Goal: Information Seeking & Learning: Find specific page/section

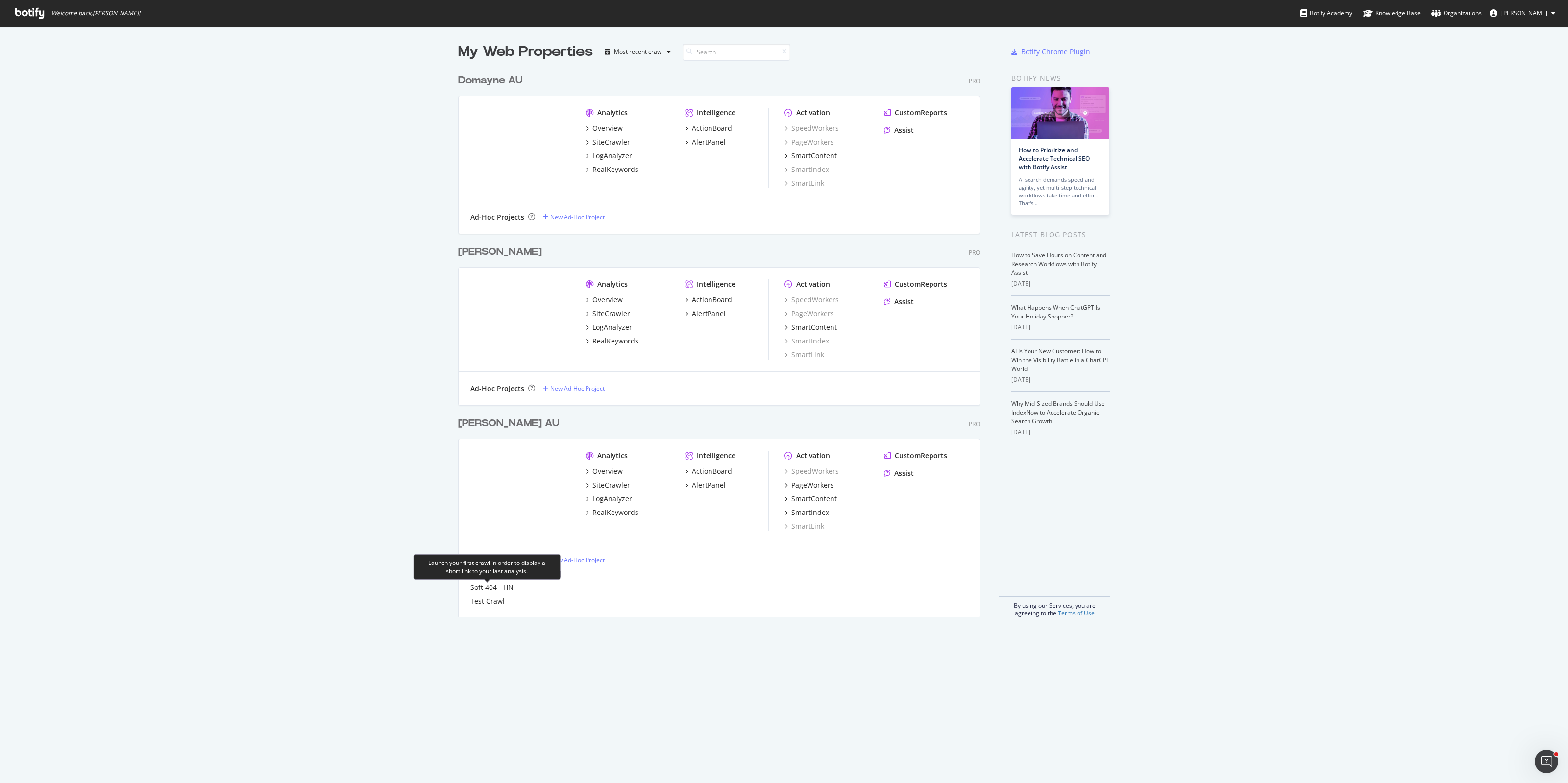
click at [436, 567] on div "Launch your first crawl in order to display a short link to your last analysis." at bounding box center [487, 567] width 130 height 16
click at [504, 574] on div "Definitely not JB Hifi" at bounding box center [503, 574] width 65 height 10
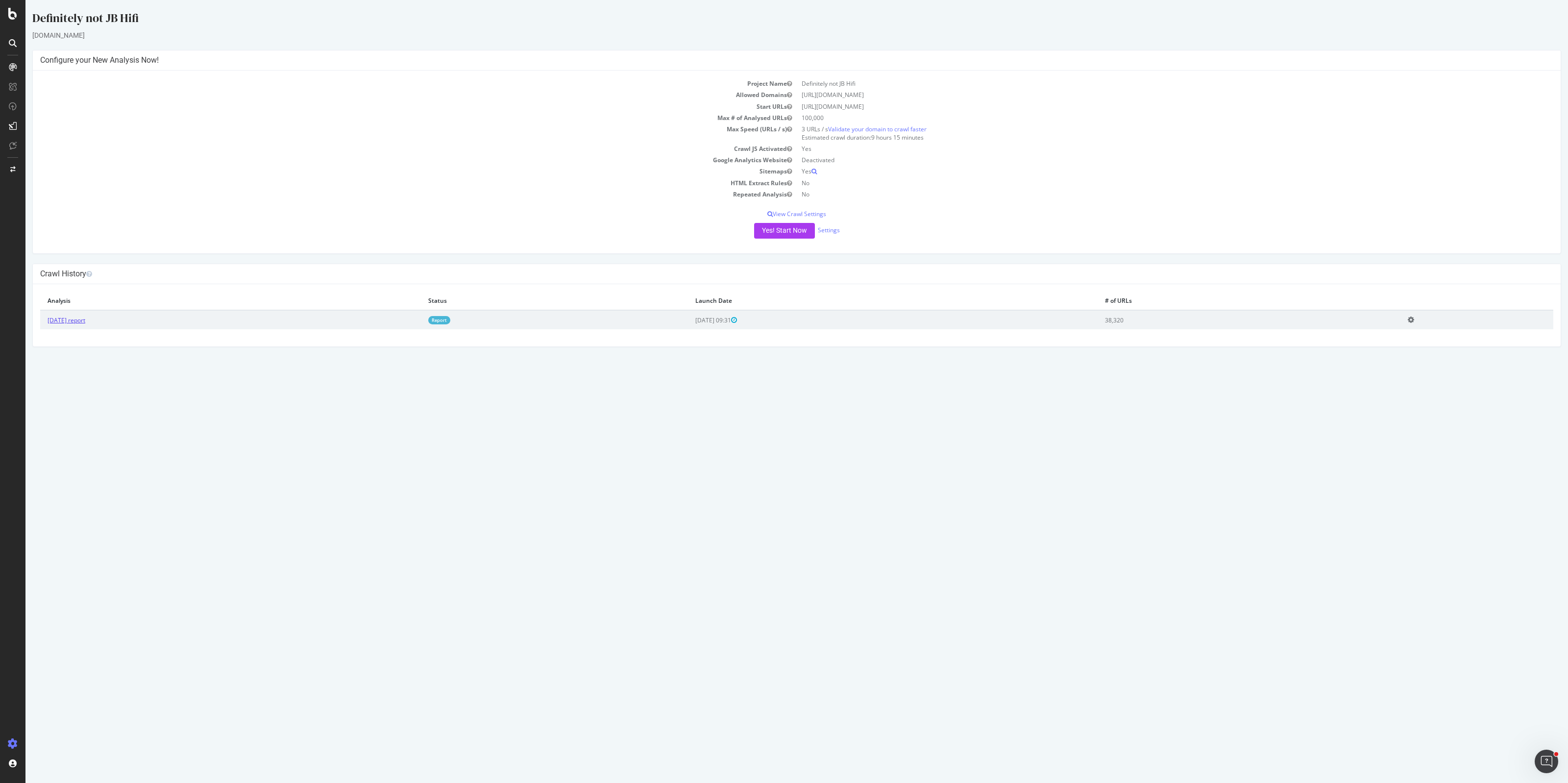
click at [85, 322] on link "[DATE] report" at bounding box center [66, 320] width 38 height 9
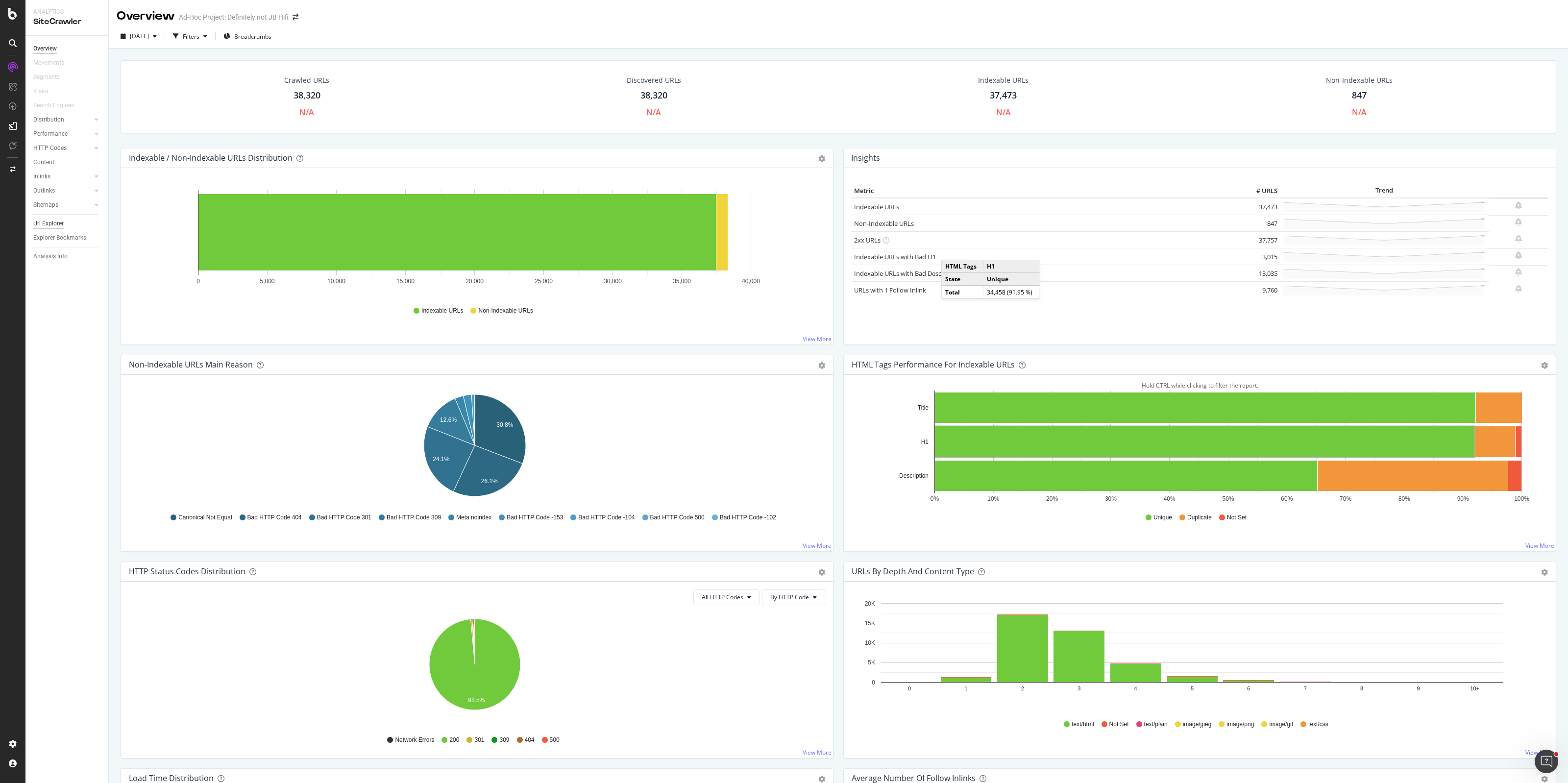
click at [55, 222] on div "Url Explorer" at bounding box center [49, 223] width 30 height 10
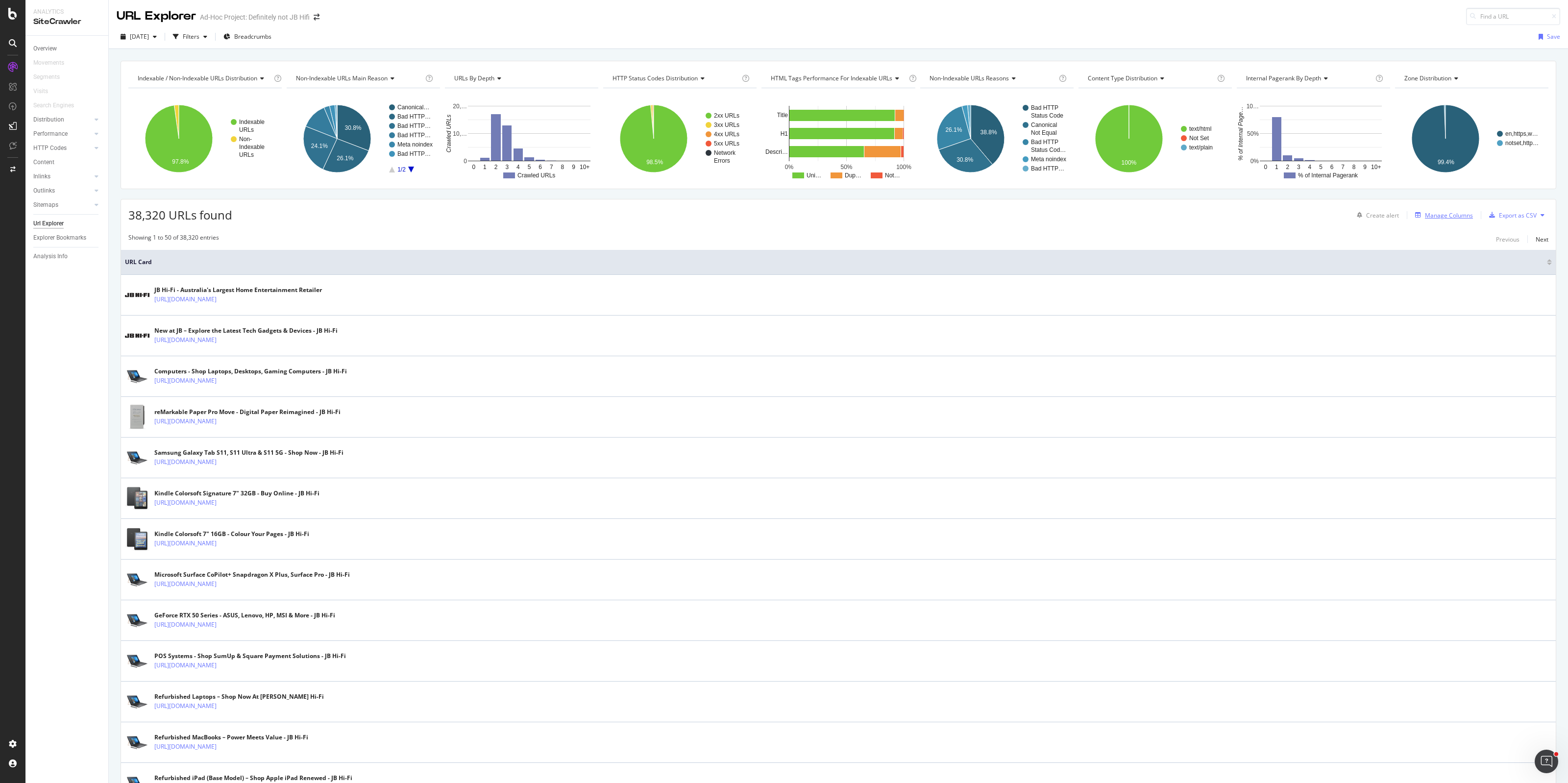
click at [1441, 215] on div "Manage Columns" at bounding box center [1449, 216] width 48 height 9
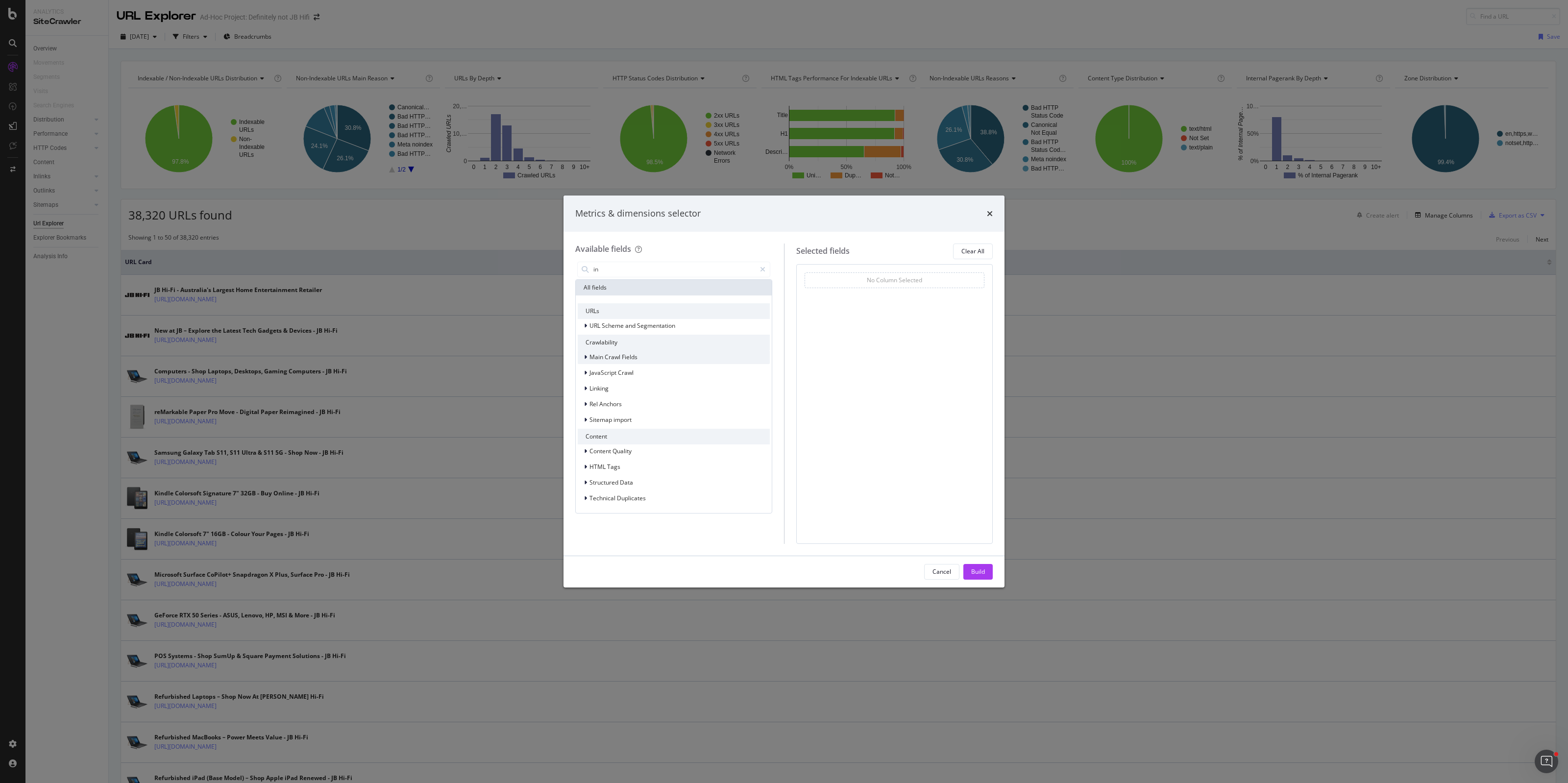
type input "i"
click at [641, 430] on span "( 10 / 43 )" at bounding box center [632, 430] width 19 height 9
click at [609, 430] on span "Show 10 more" at bounding box center [604, 430] width 37 height 9
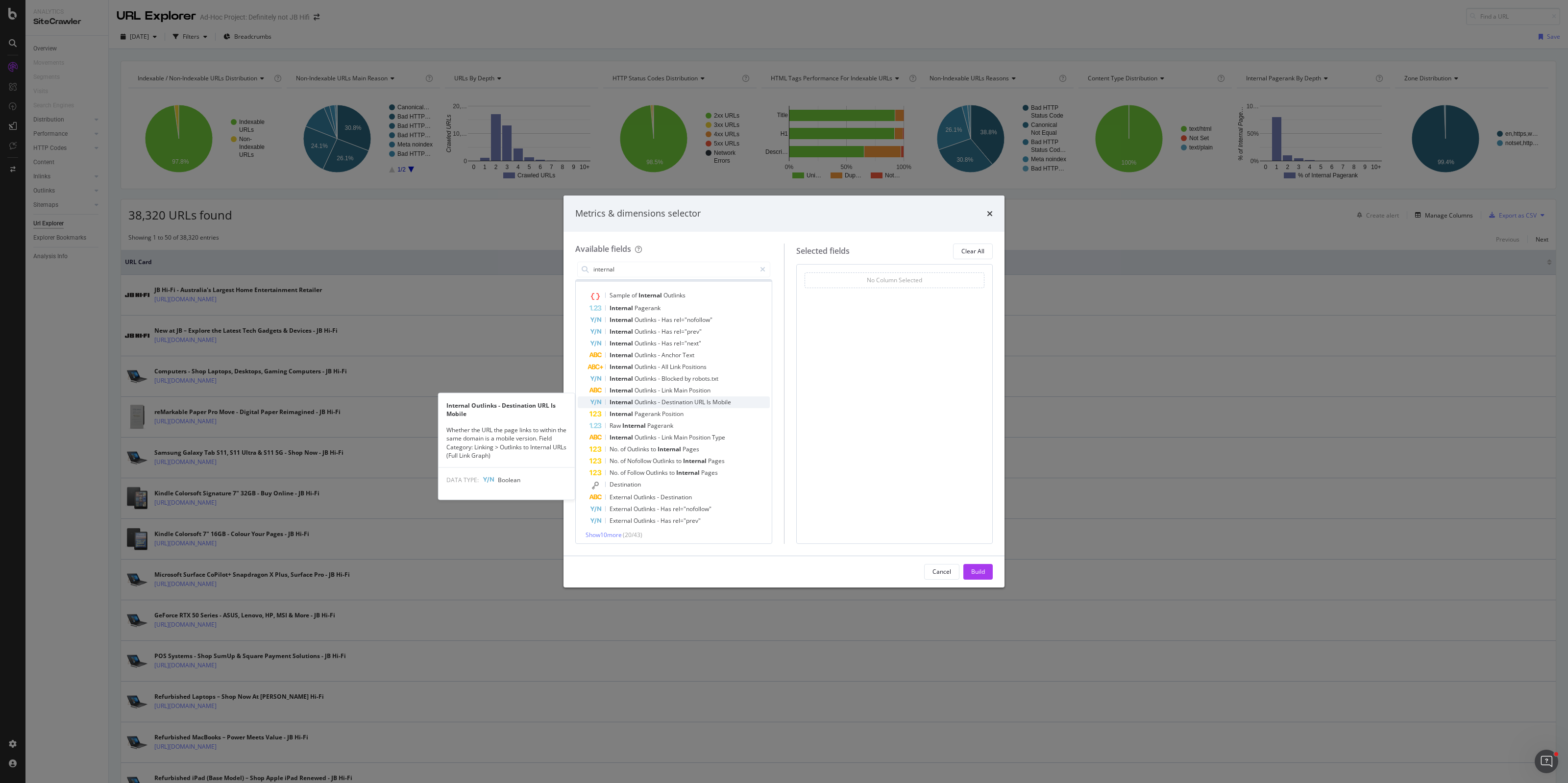
scroll to position [17, 0]
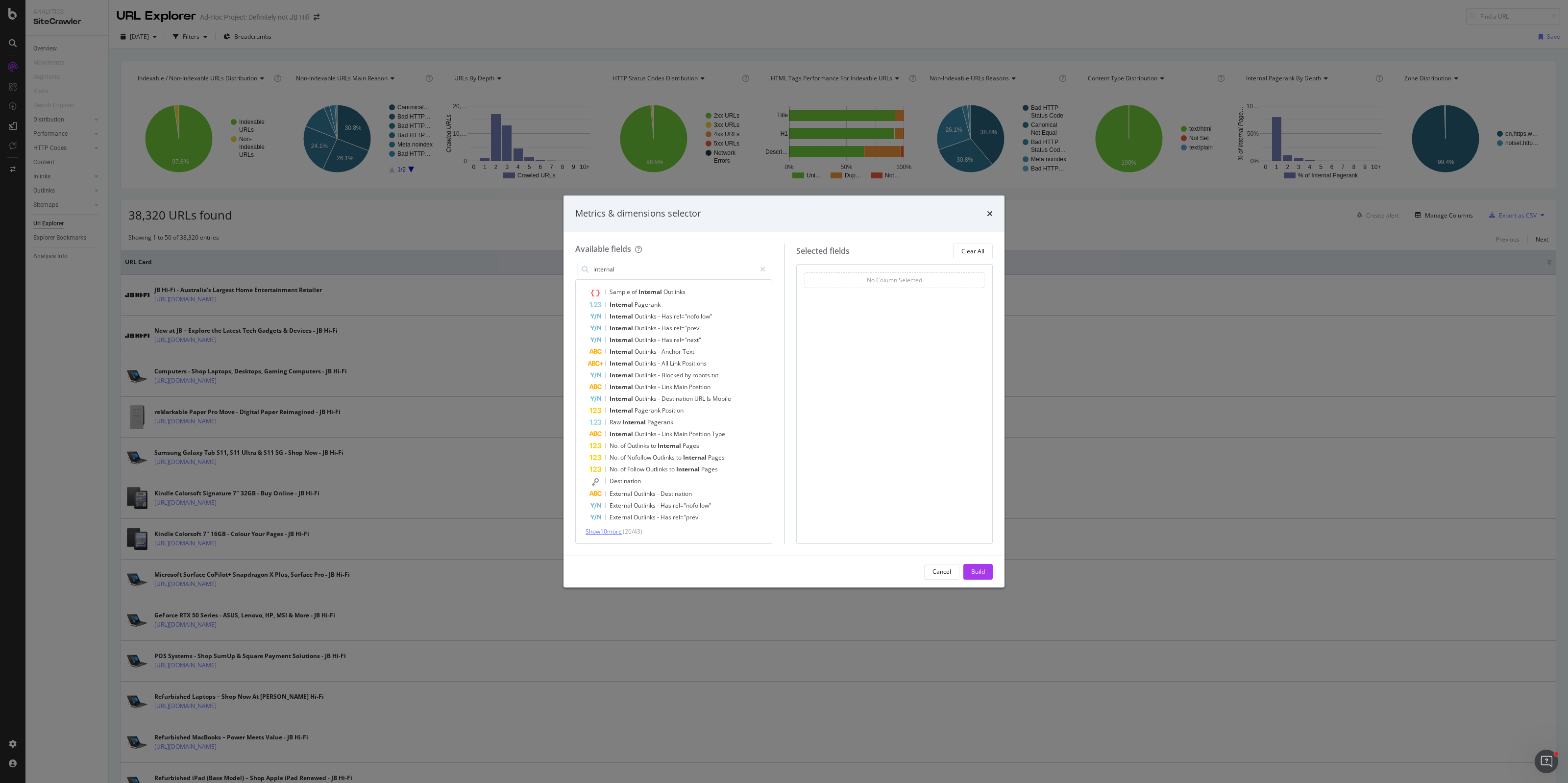
click at [615, 532] on span "Show 10 more" at bounding box center [604, 532] width 37 height 9
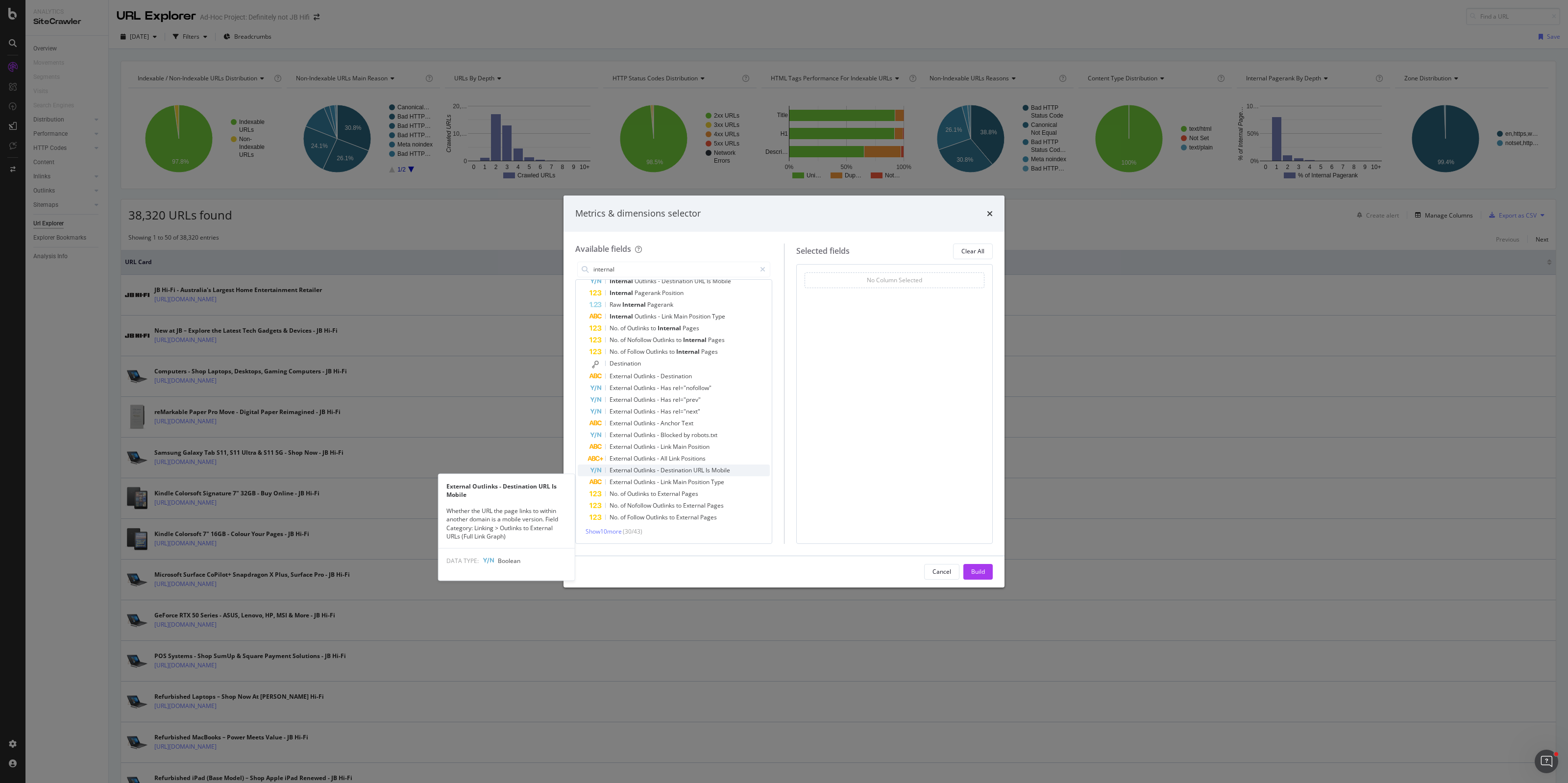
scroll to position [0, 0]
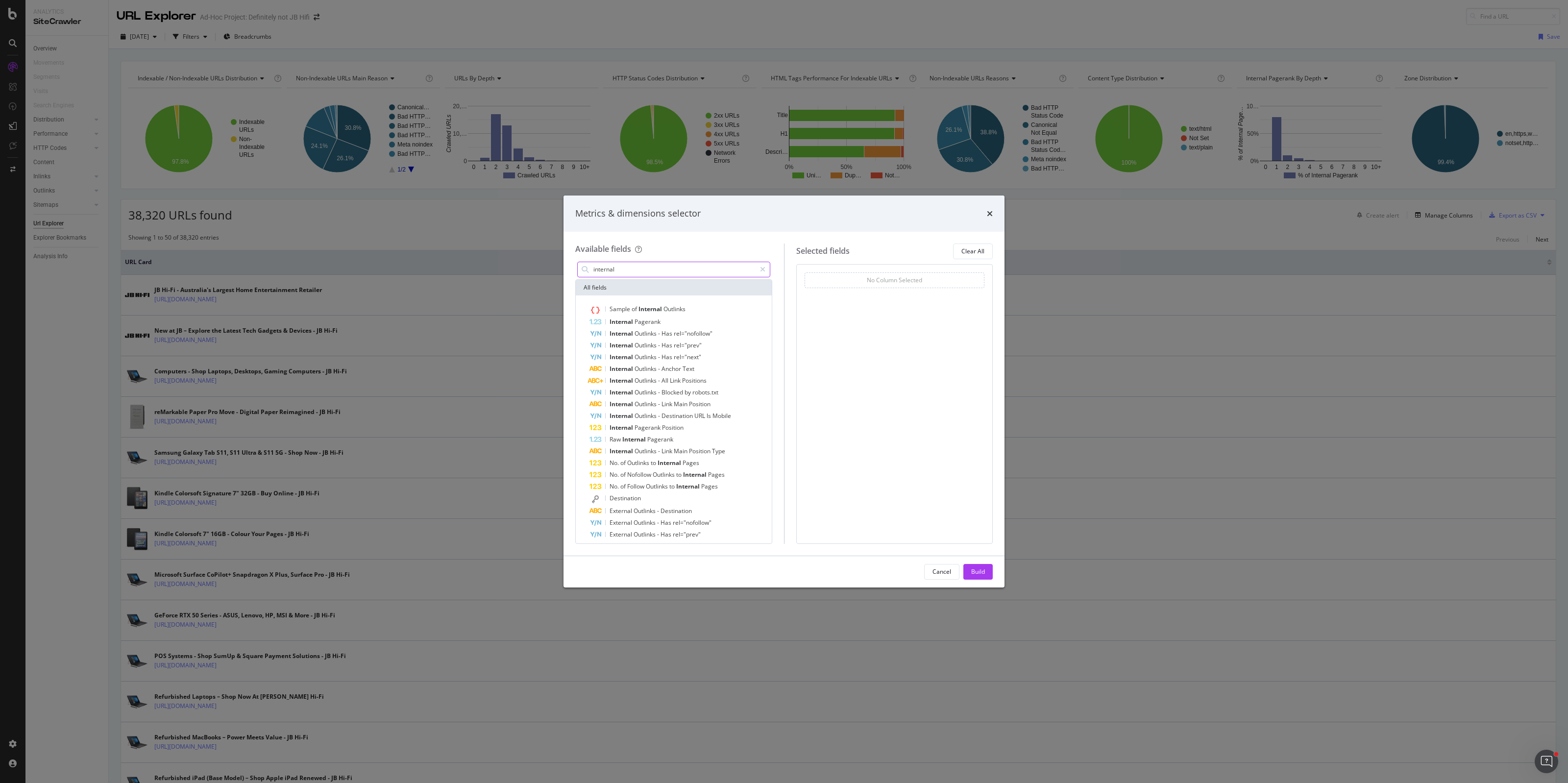
click at [606, 260] on div "internal" at bounding box center [674, 270] width 197 height 19
click at [607, 268] on input "internal" at bounding box center [674, 270] width 163 height 15
type input "link"
click at [611, 432] on span "Show 10 more" at bounding box center [604, 432] width 37 height 9
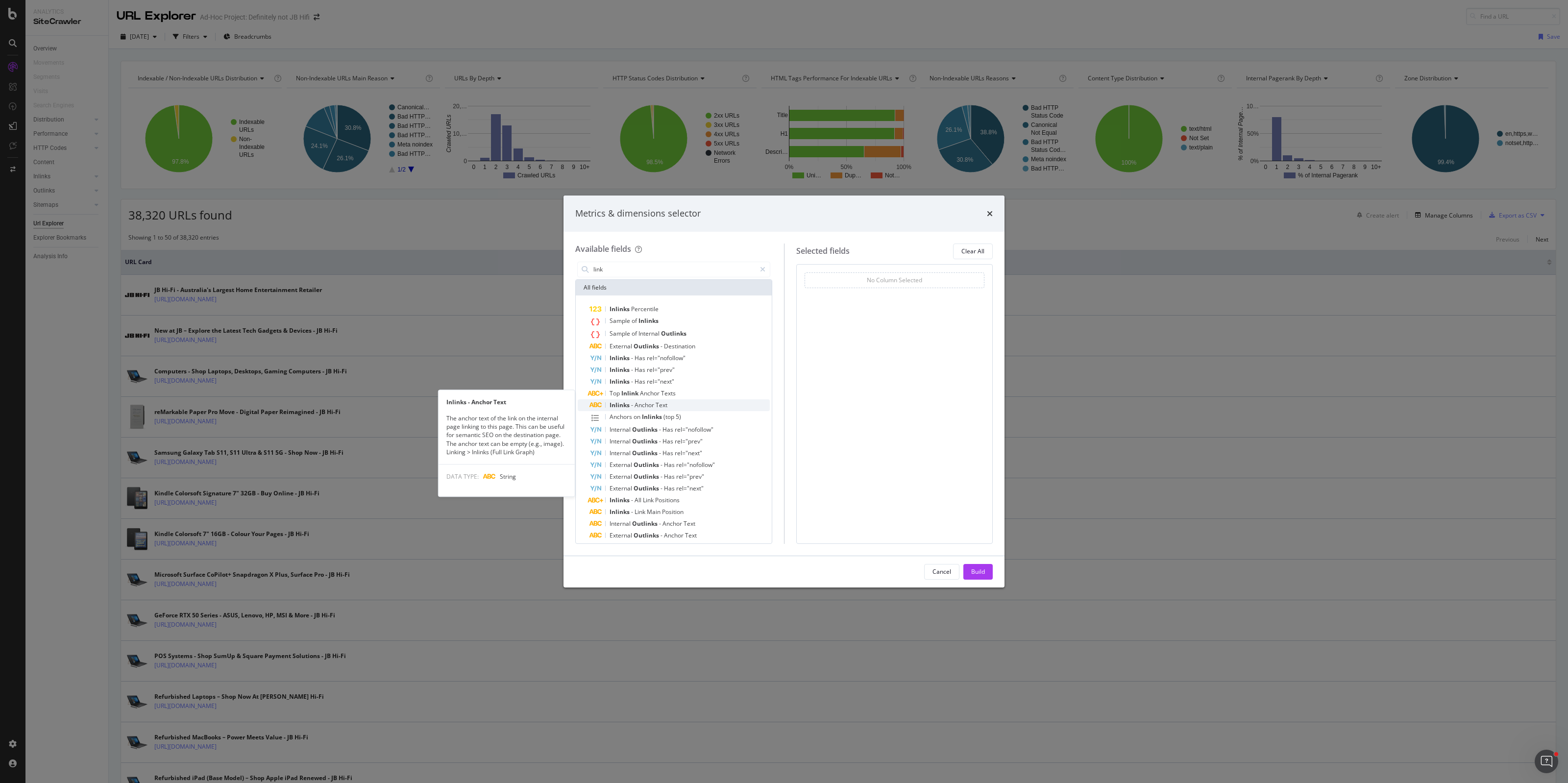
scroll to position [18, 0]
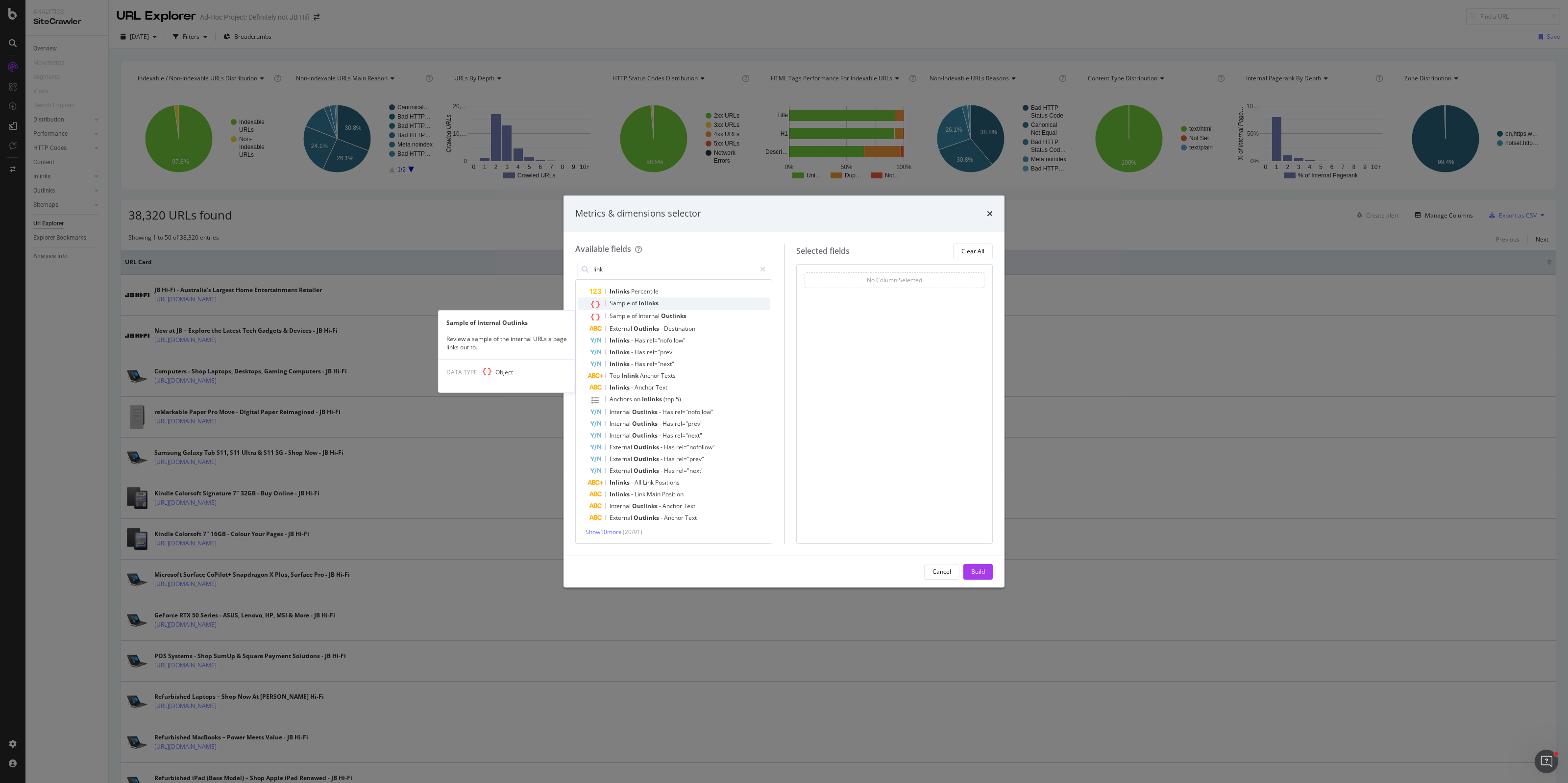
click at [657, 300] on span "Inlinks" at bounding box center [648, 303] width 20 height 9
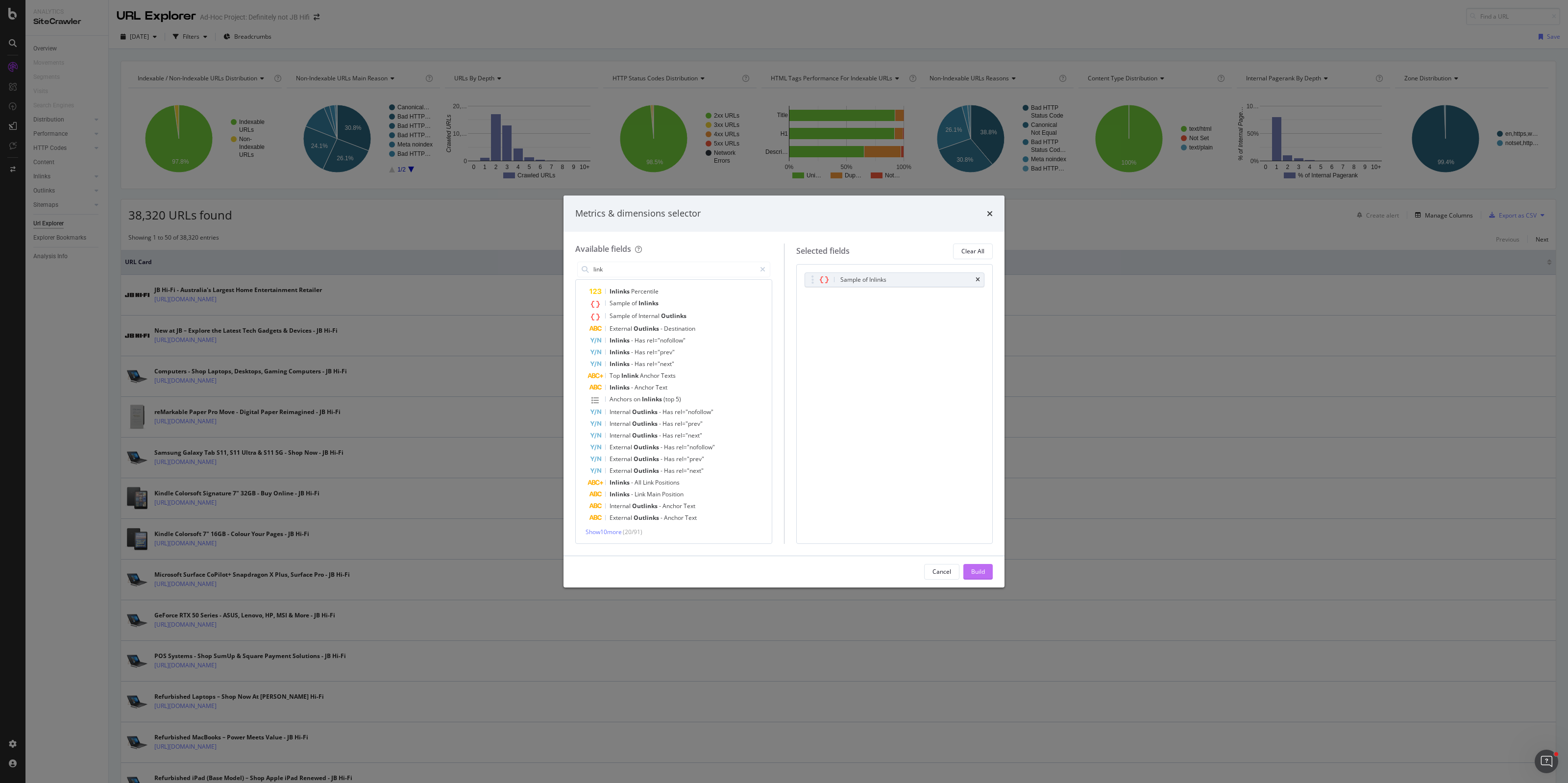
click at [981, 572] on div "Build" at bounding box center [978, 572] width 14 height 9
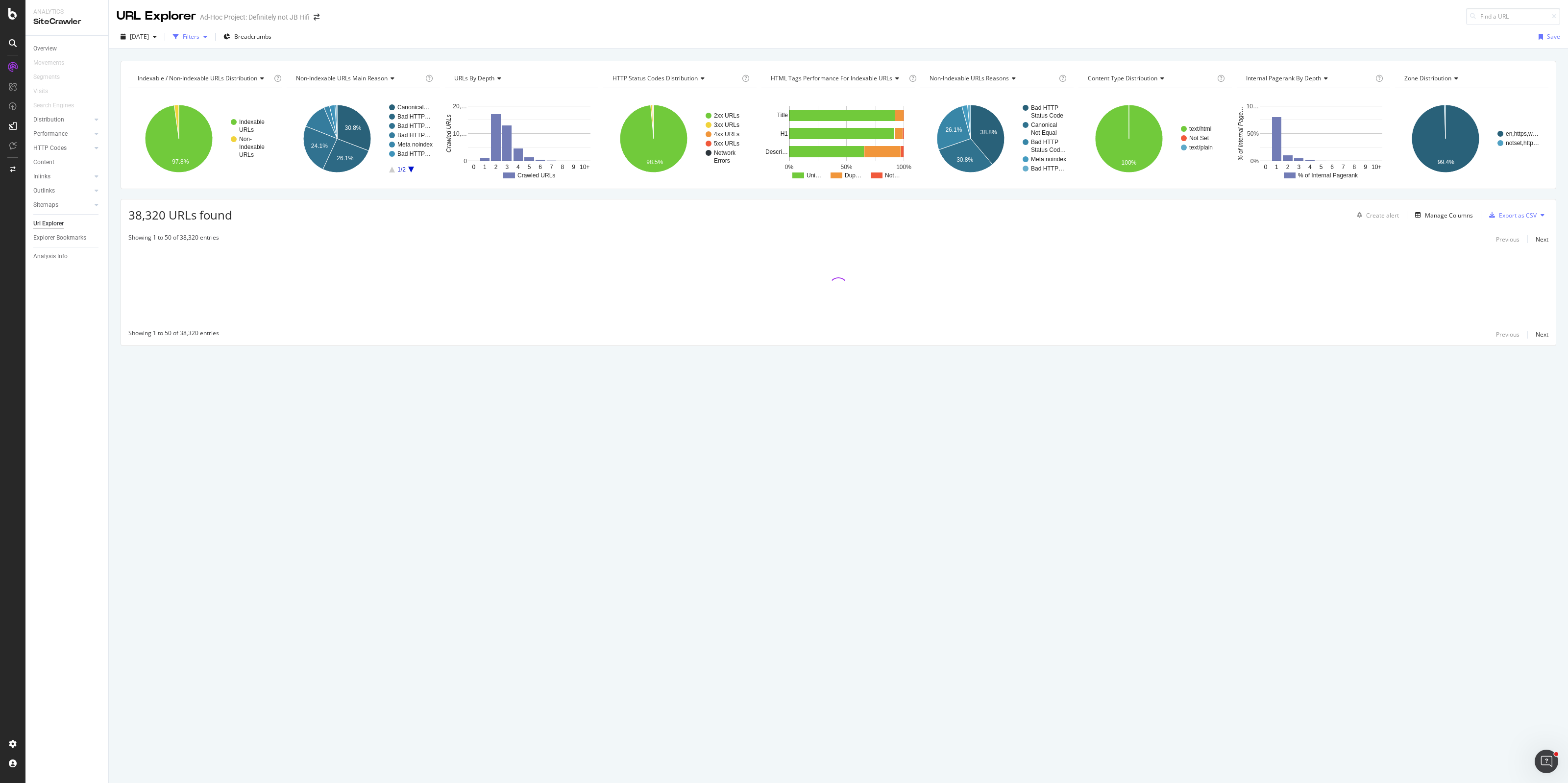
click at [211, 37] on div "button" at bounding box center [205, 37] width 12 height 6
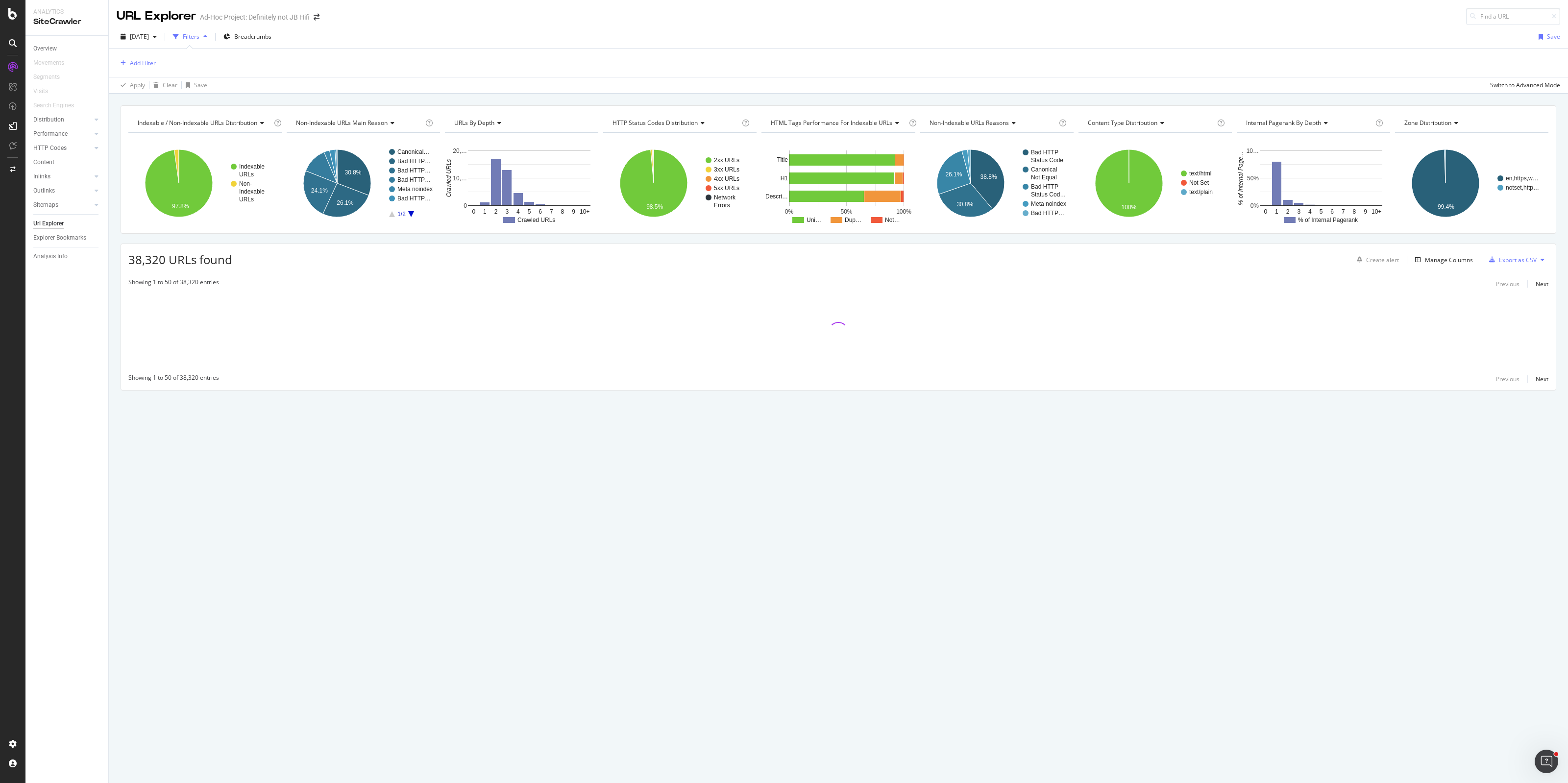
click at [147, 69] on div "Add Filter" at bounding box center [839, 63] width 1444 height 28
click at [143, 59] on div "Add Filter" at bounding box center [142, 63] width 26 height 9
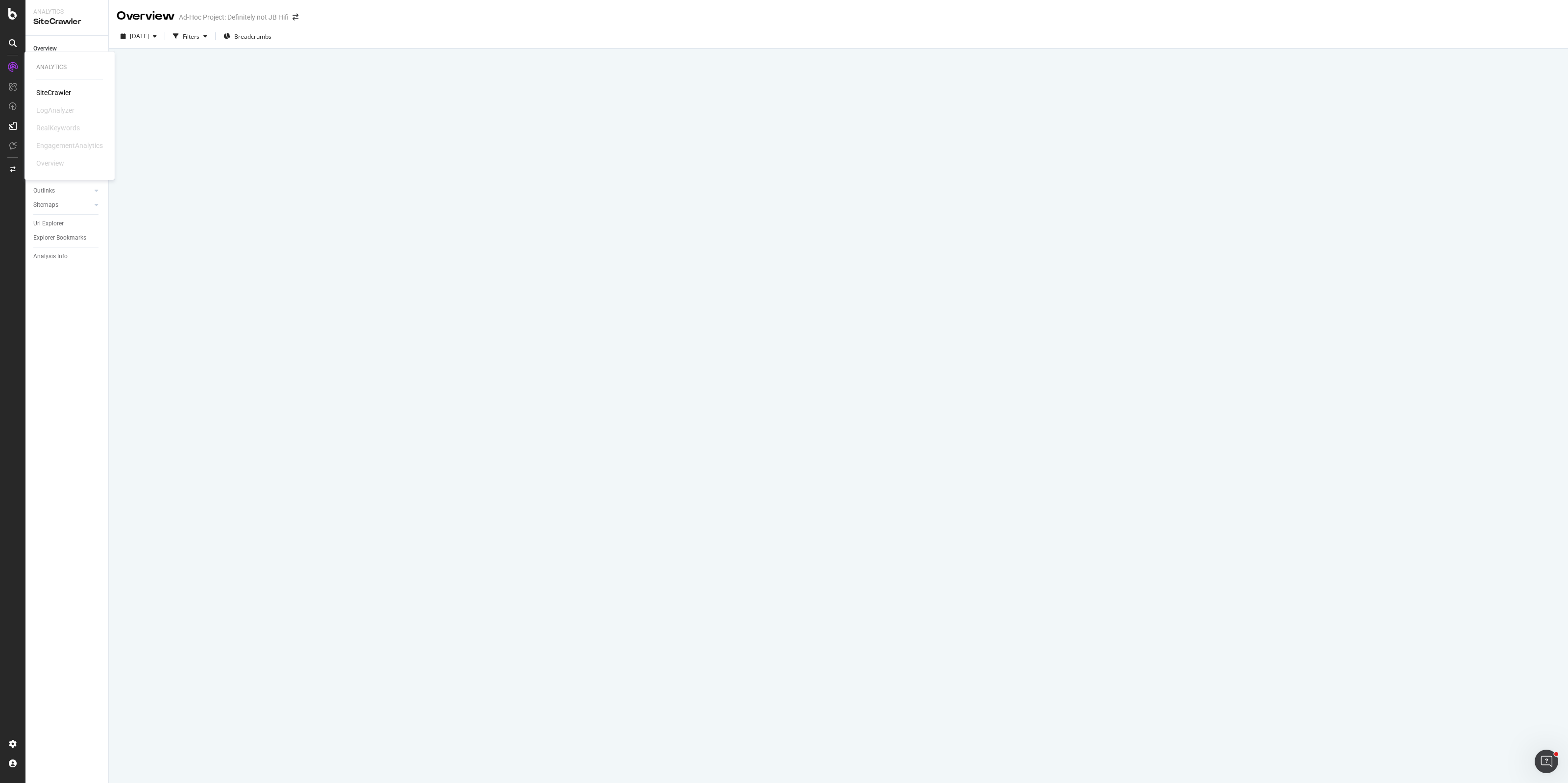
click at [58, 92] on div "SiteCrawler" at bounding box center [54, 93] width 35 height 10
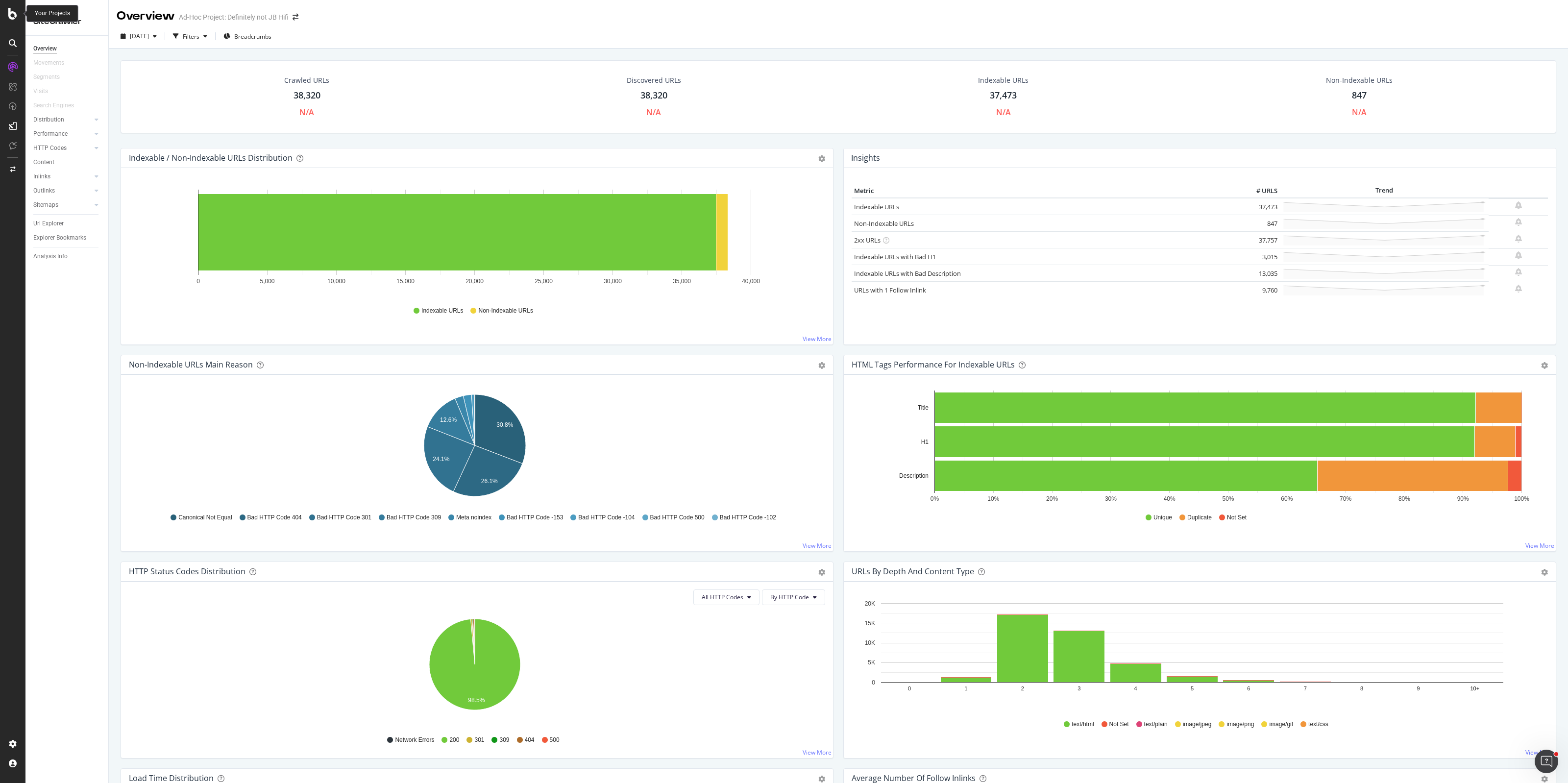
click at [13, 11] on icon at bounding box center [13, 13] width 9 height 12
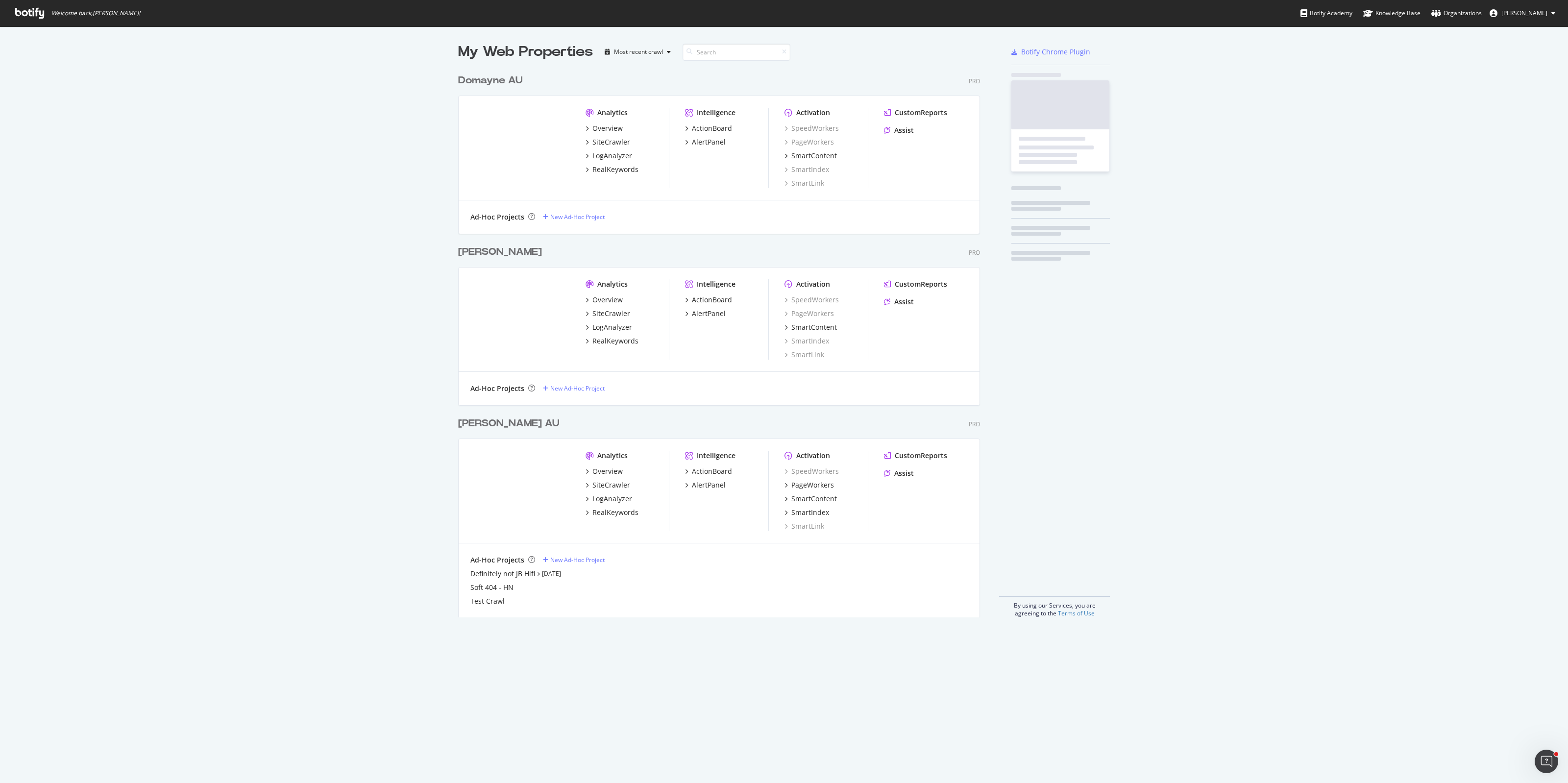
scroll to position [547, 520]
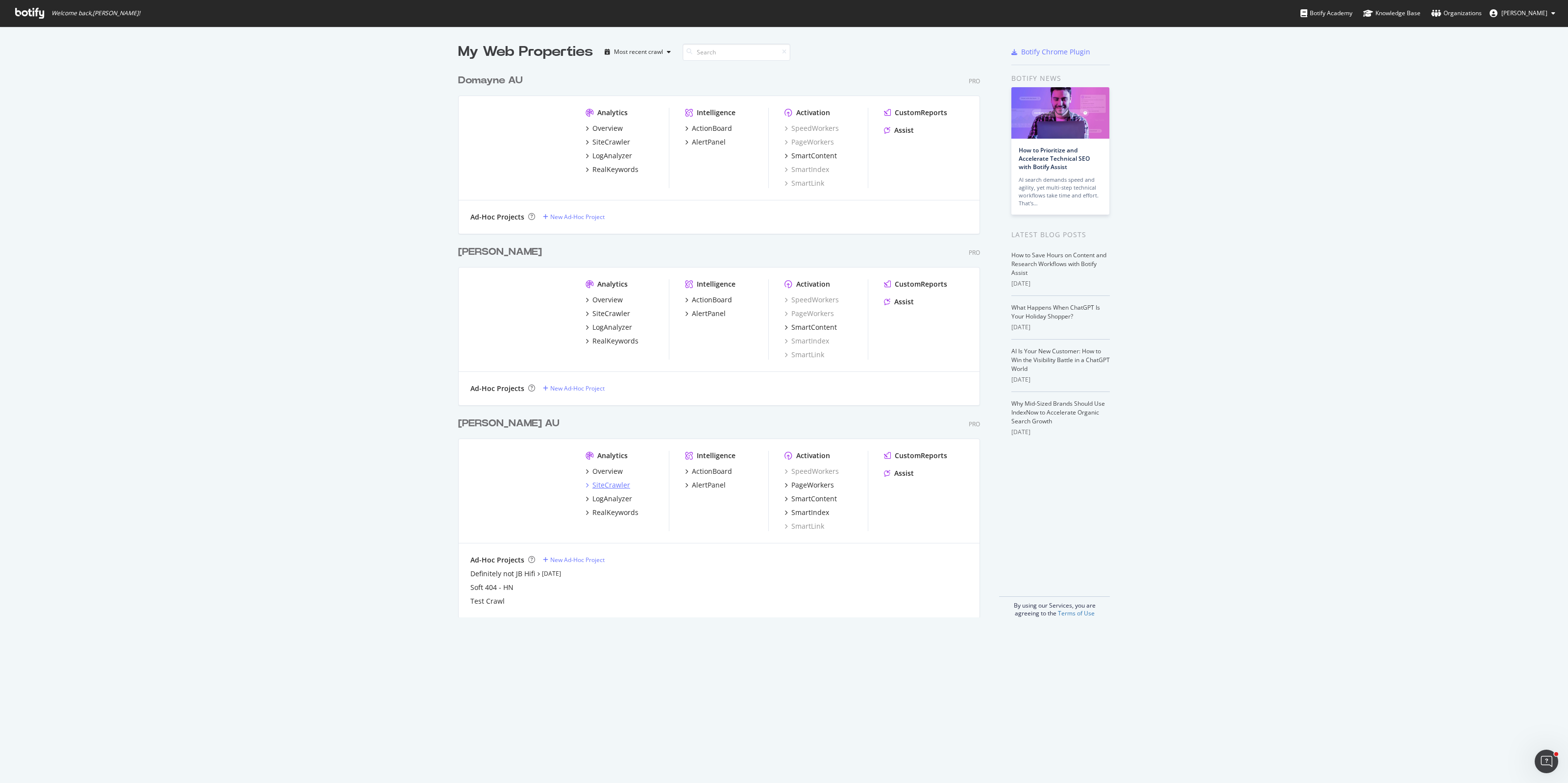
click at [601, 484] on div "SiteCrawler" at bounding box center [611, 485] width 38 height 10
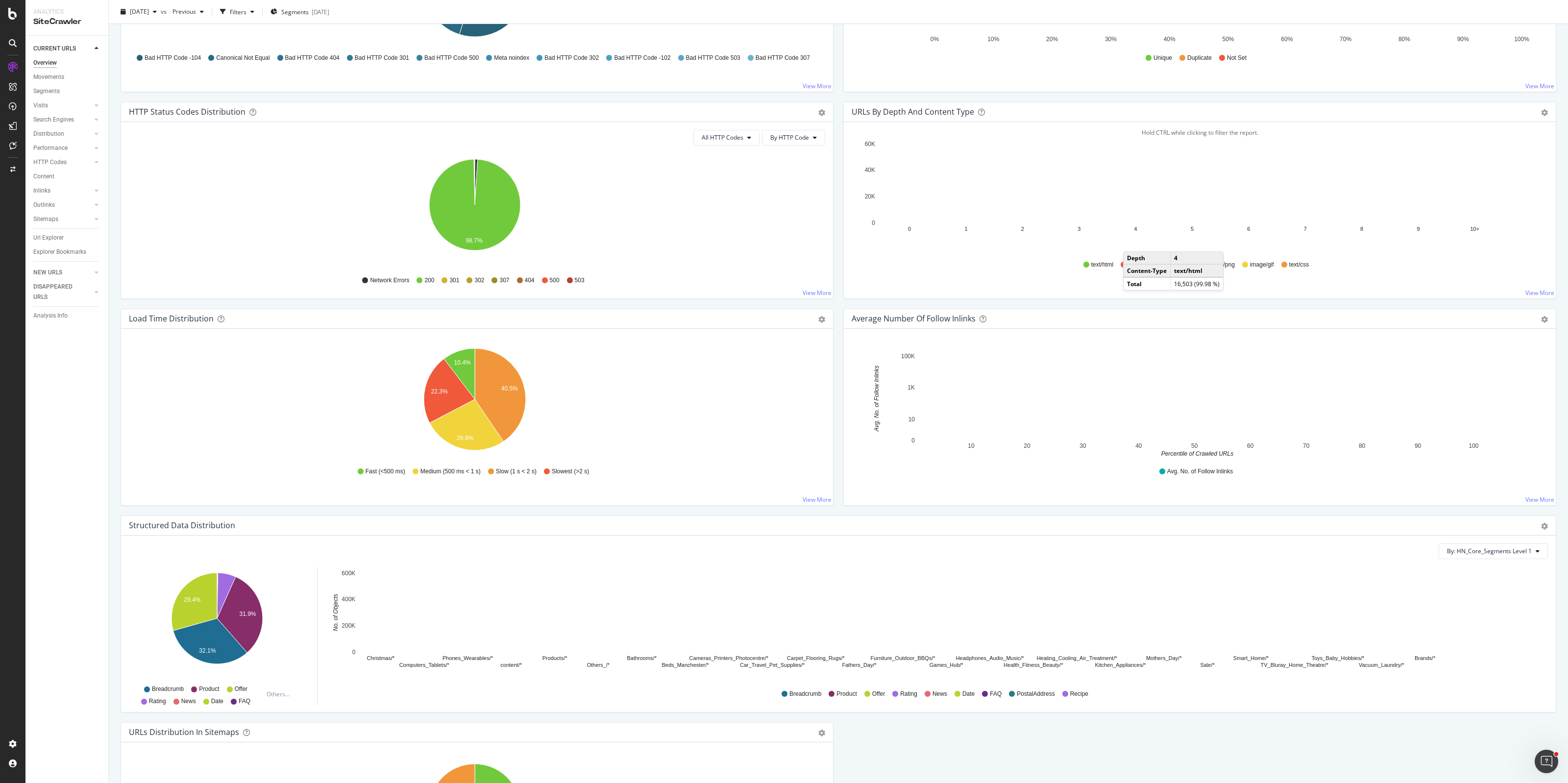
scroll to position [490, 0]
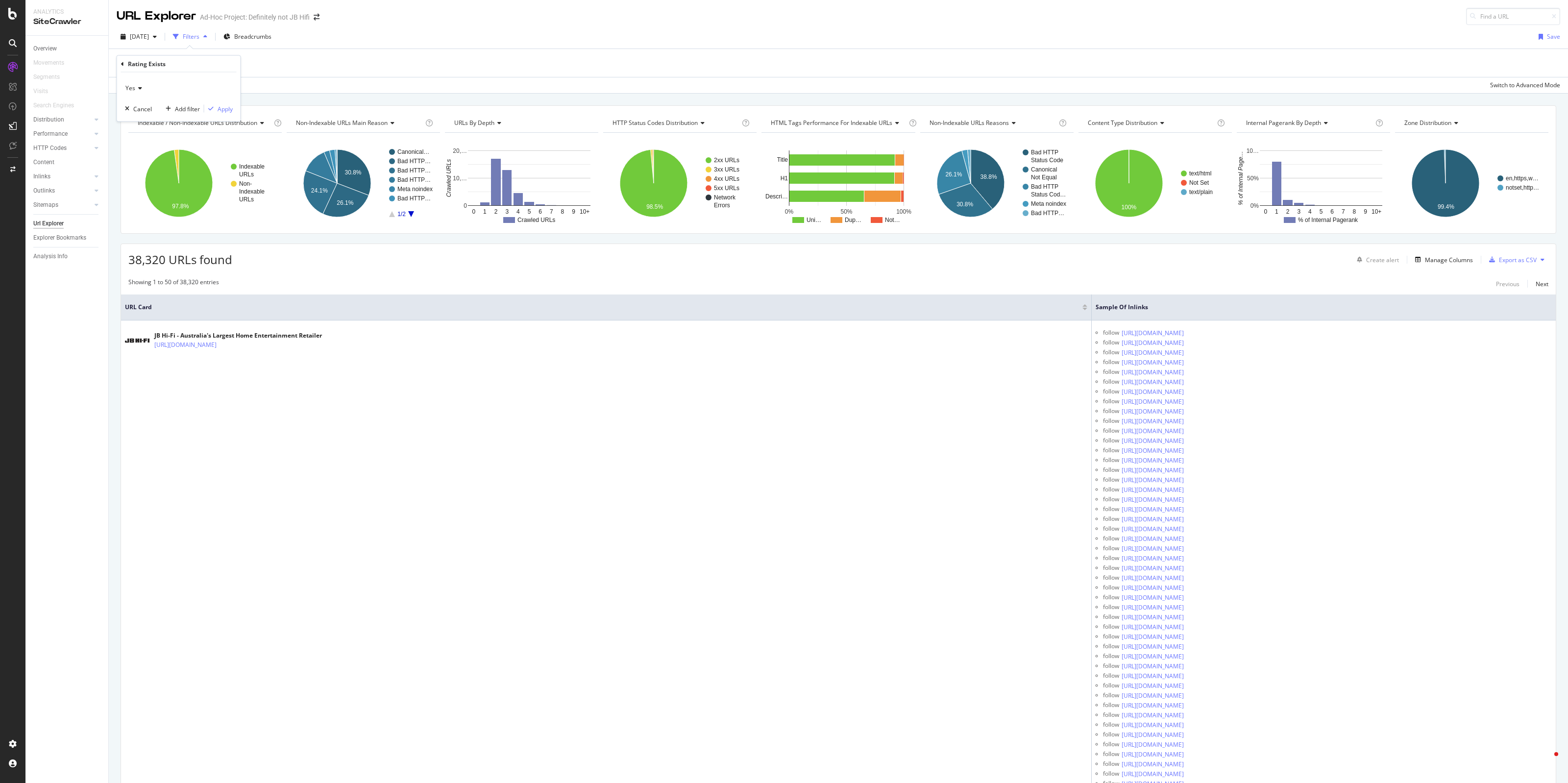
click at [147, 109] on div "Cancel" at bounding box center [142, 108] width 19 height 9
click at [150, 64] on div "Add Filter" at bounding box center [142, 63] width 26 height 9
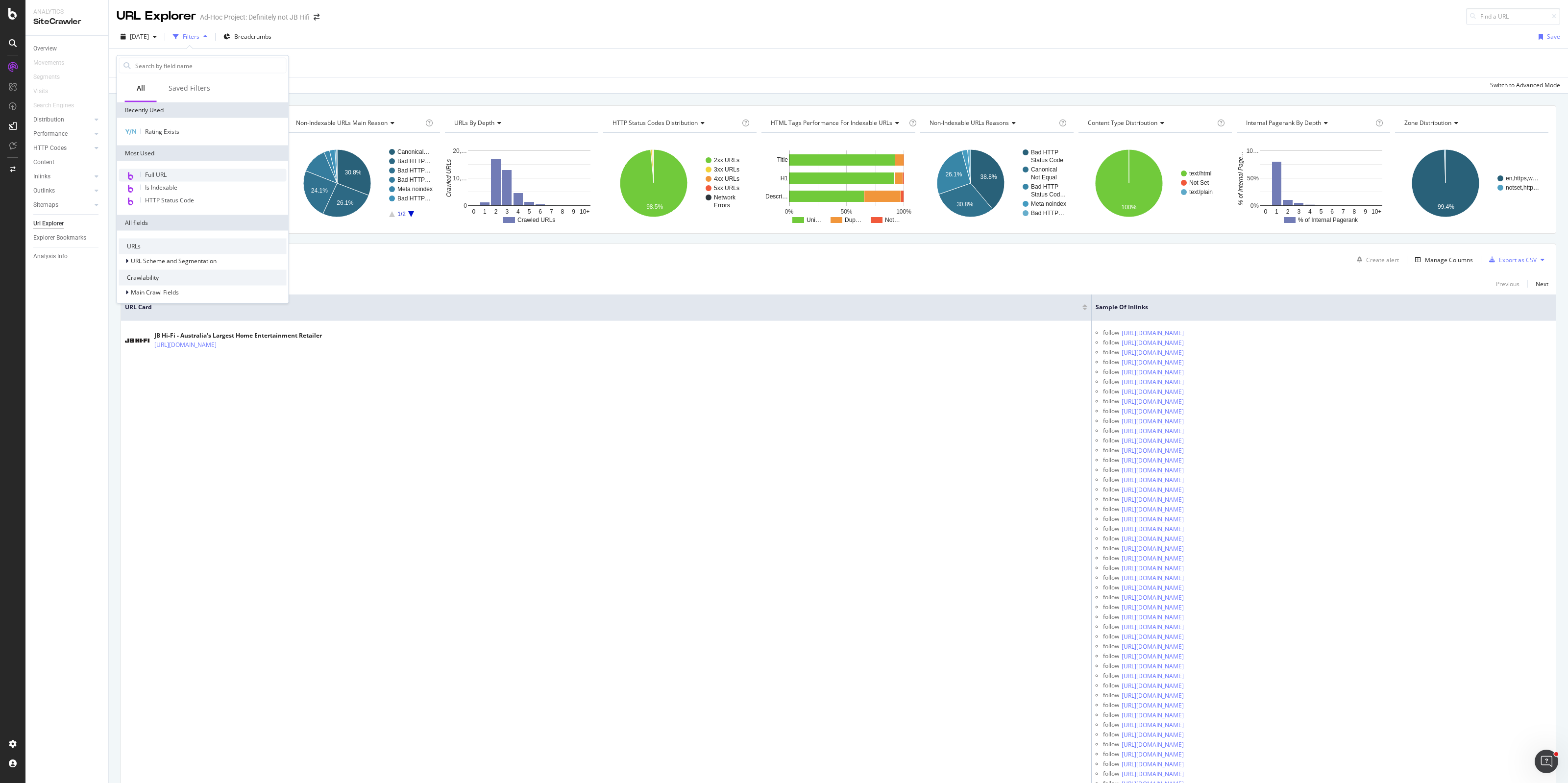
click at [164, 180] on div "Full URL" at bounding box center [203, 175] width 167 height 13
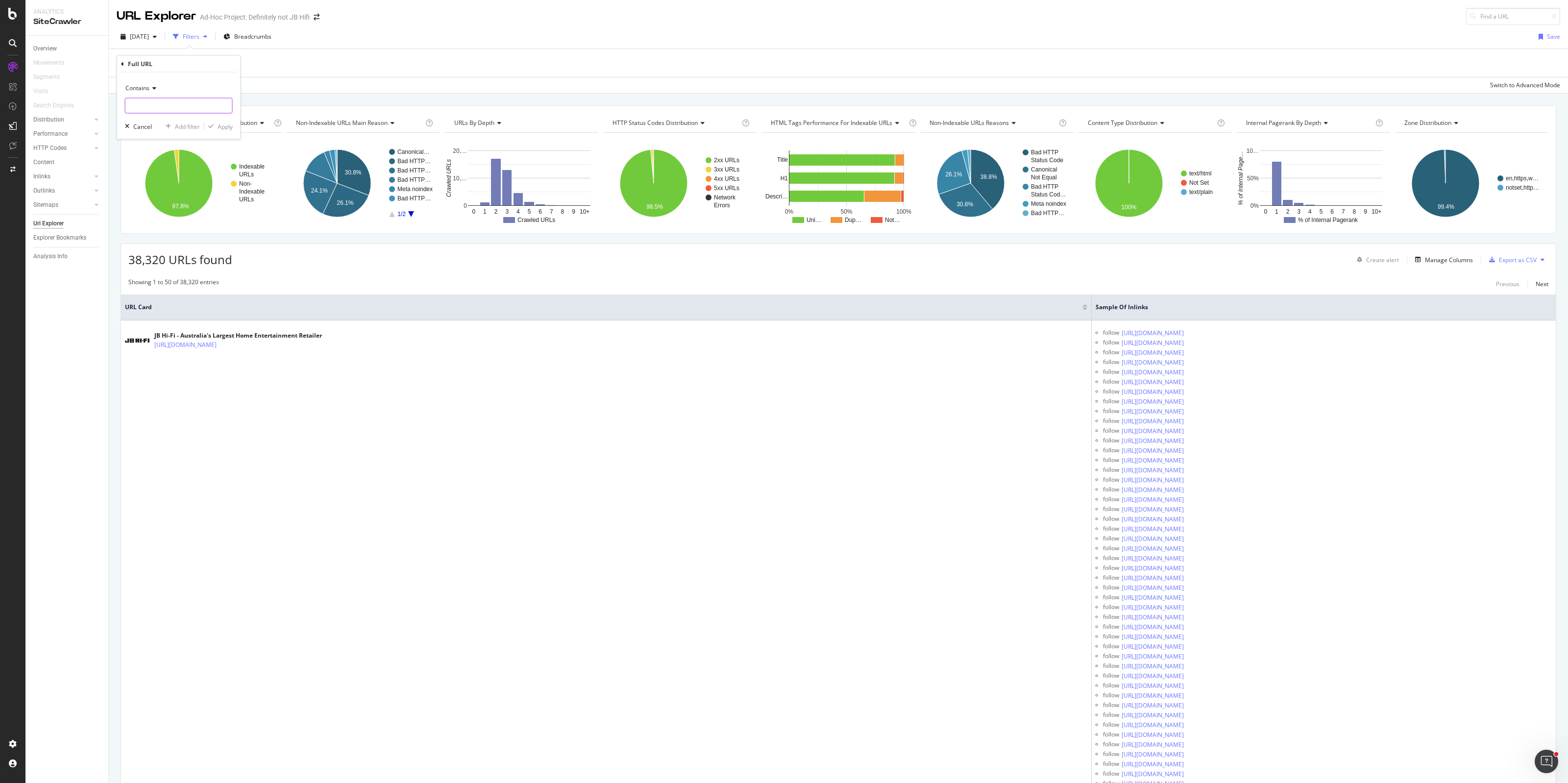
click at [150, 106] on input "text" at bounding box center [178, 106] width 107 height 16
type input "/collections/"
click at [223, 125] on div "Apply" at bounding box center [225, 126] width 15 height 9
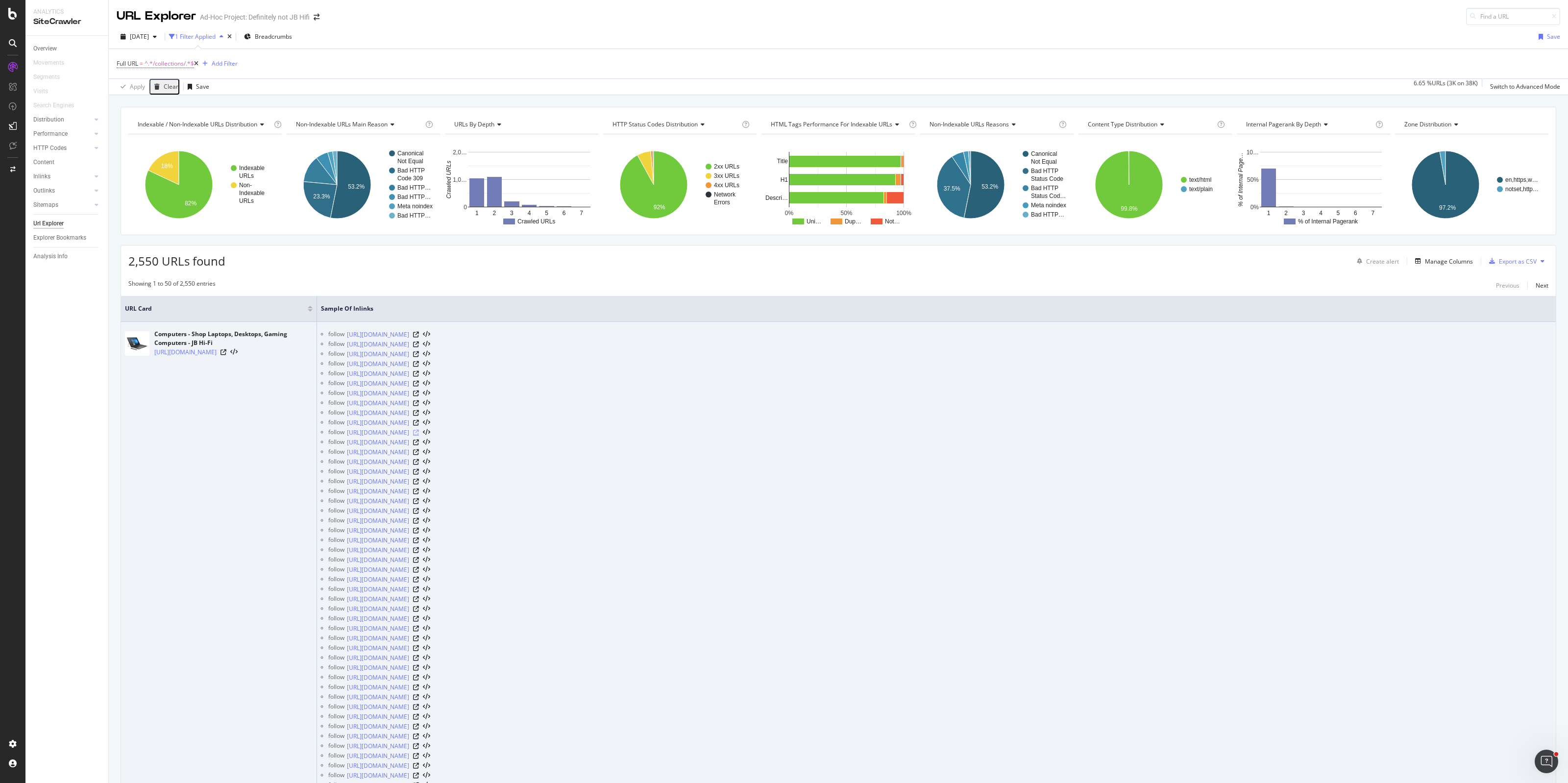
click at [419, 434] on icon at bounding box center [416, 433] width 6 height 6
click at [226, 356] on icon at bounding box center [223, 353] width 6 height 6
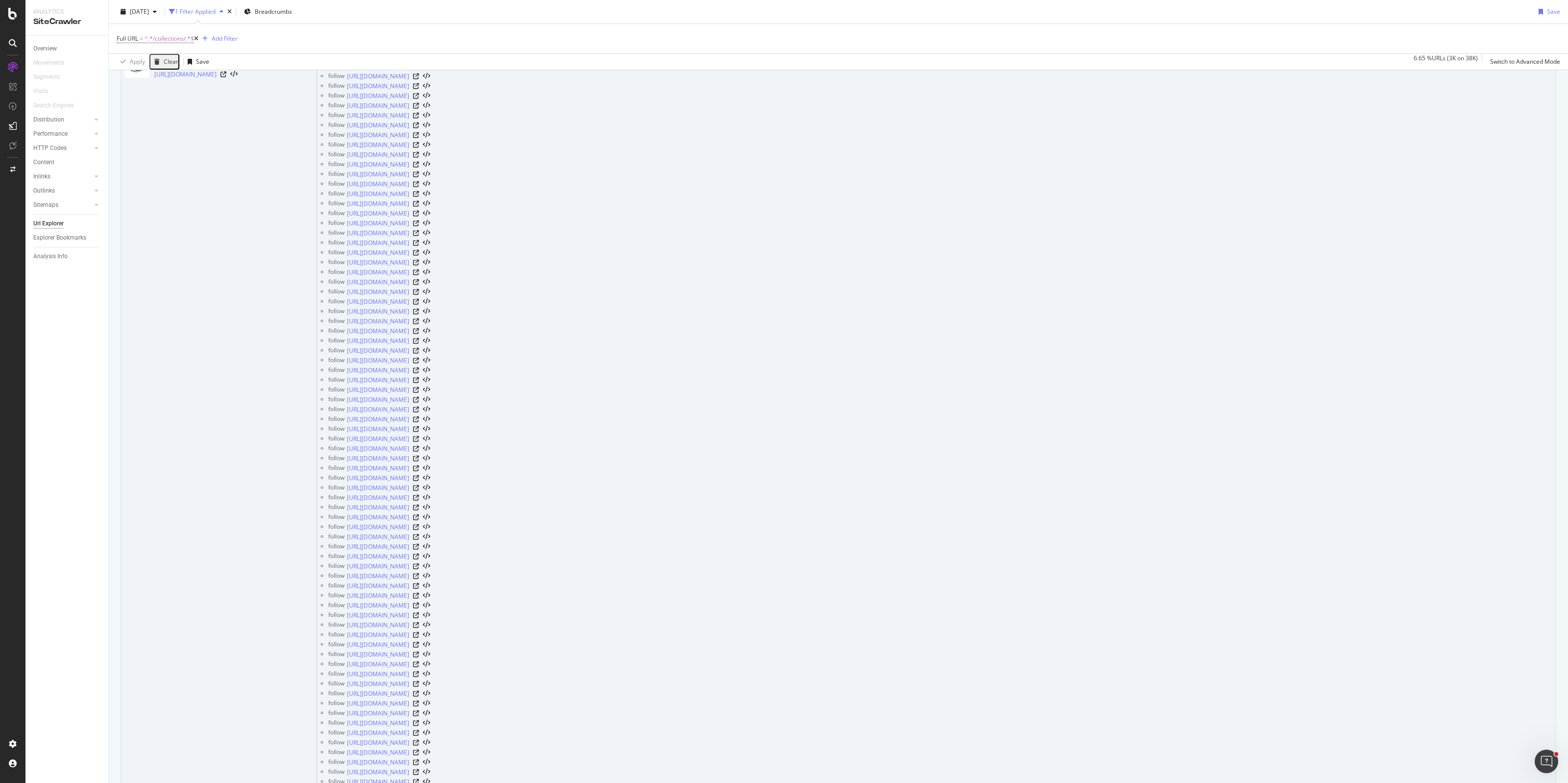
scroll to position [3125, 0]
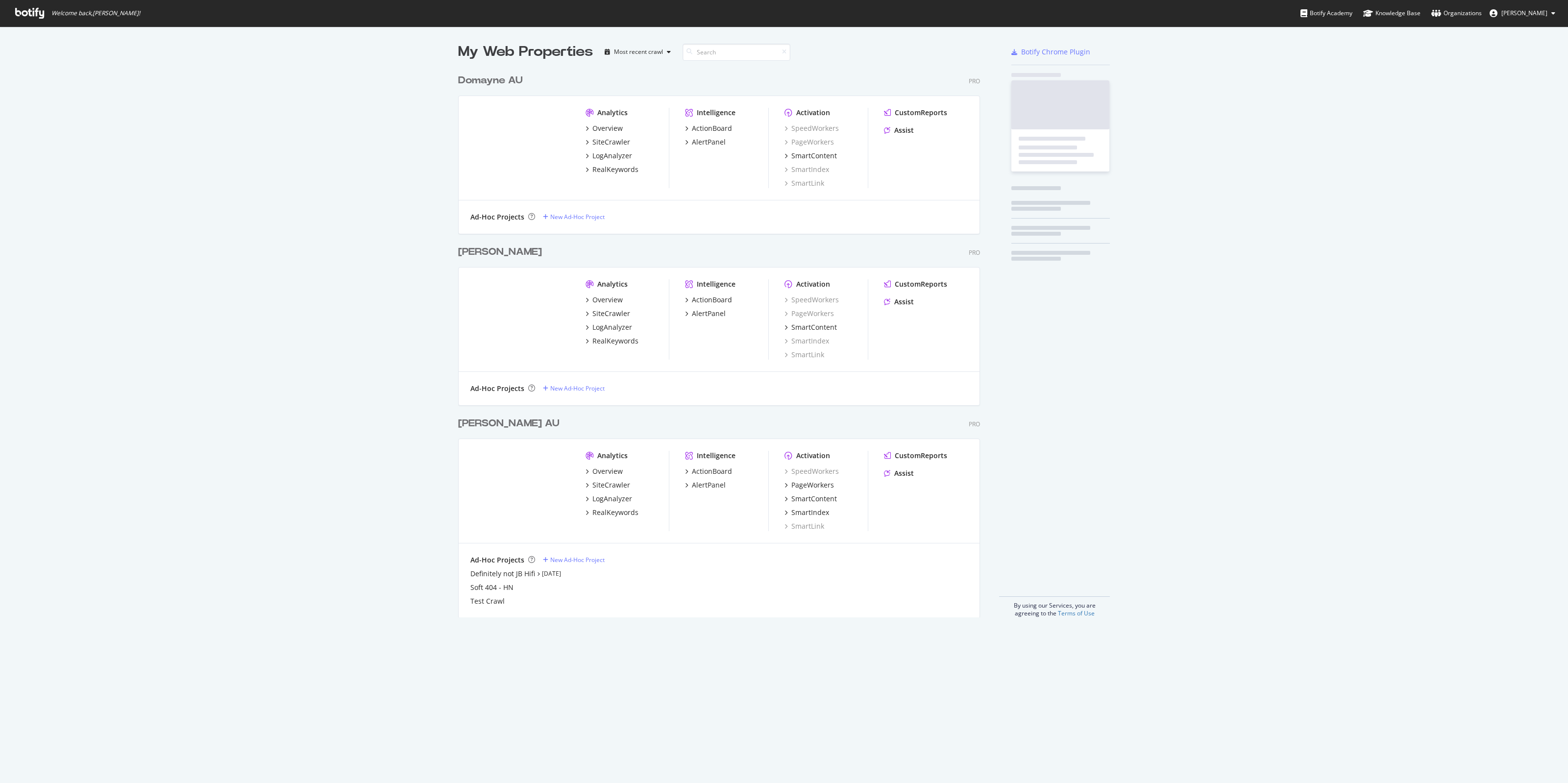
scroll to position [547, 520]
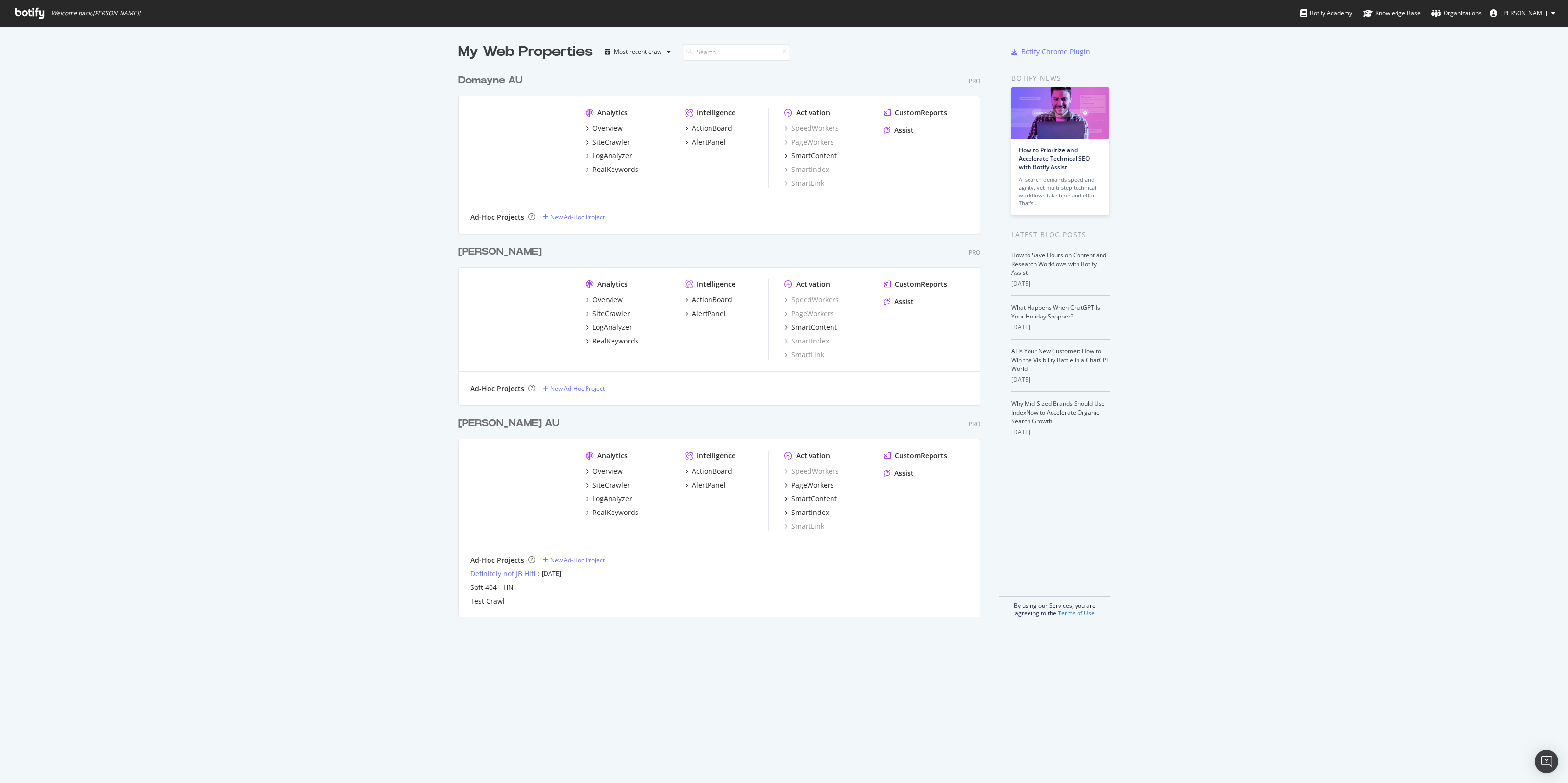
click at [488, 577] on div "Definitely not JB Hifi" at bounding box center [503, 574] width 65 height 10
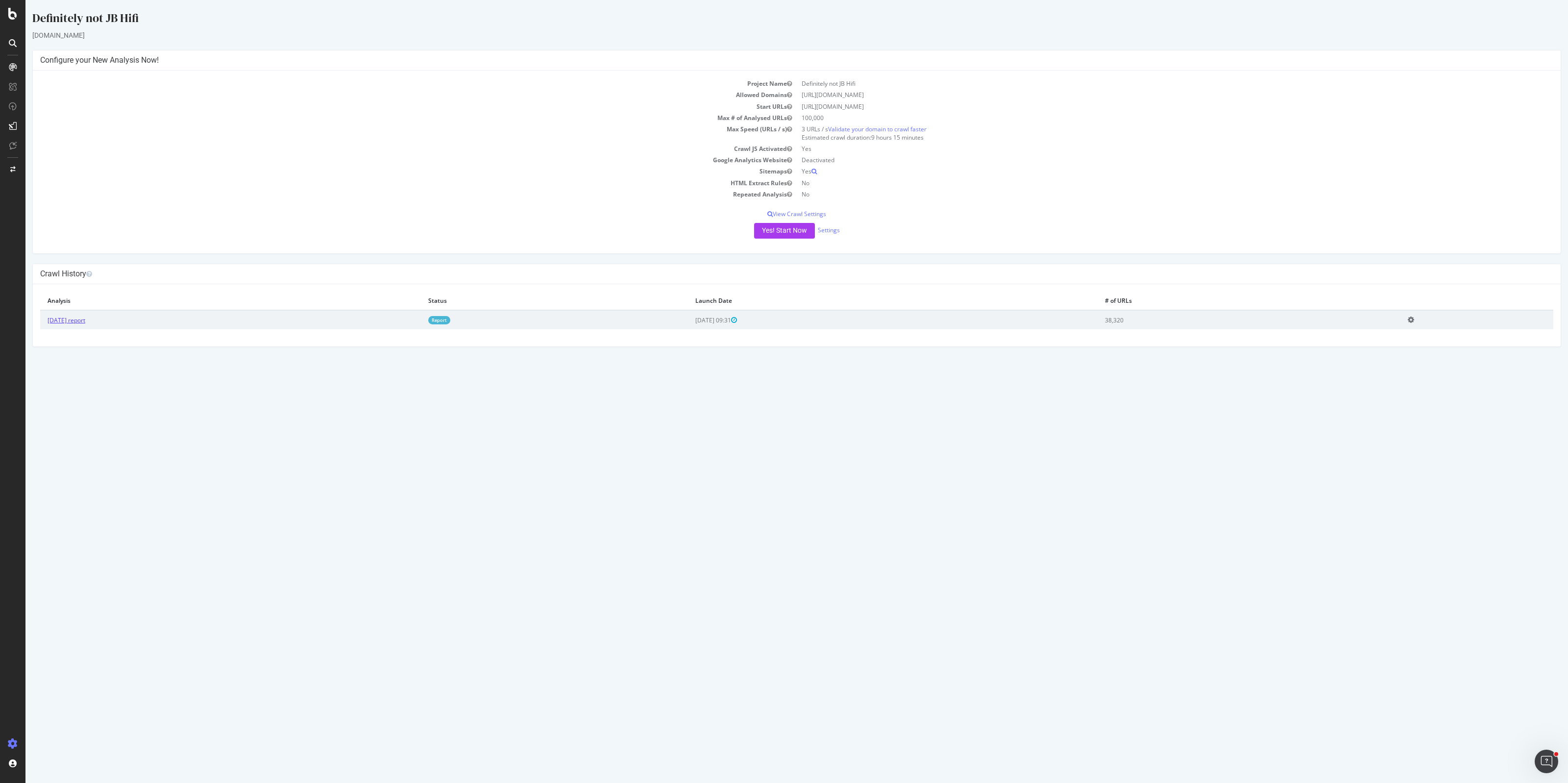
click at [60, 319] on link "[DATE] report" at bounding box center [66, 320] width 38 height 9
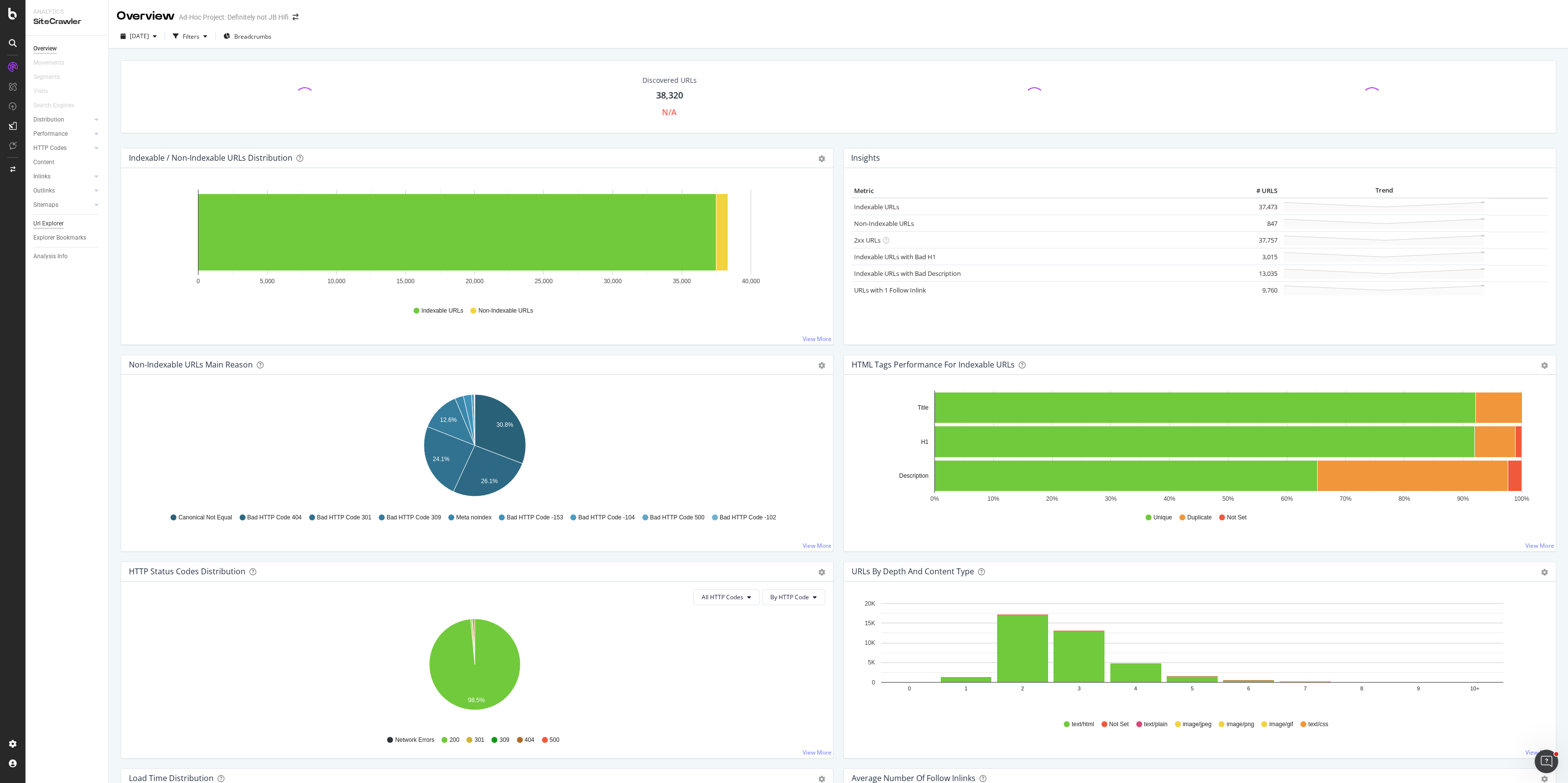
click at [49, 219] on div "Url Explorer" at bounding box center [49, 223] width 30 height 10
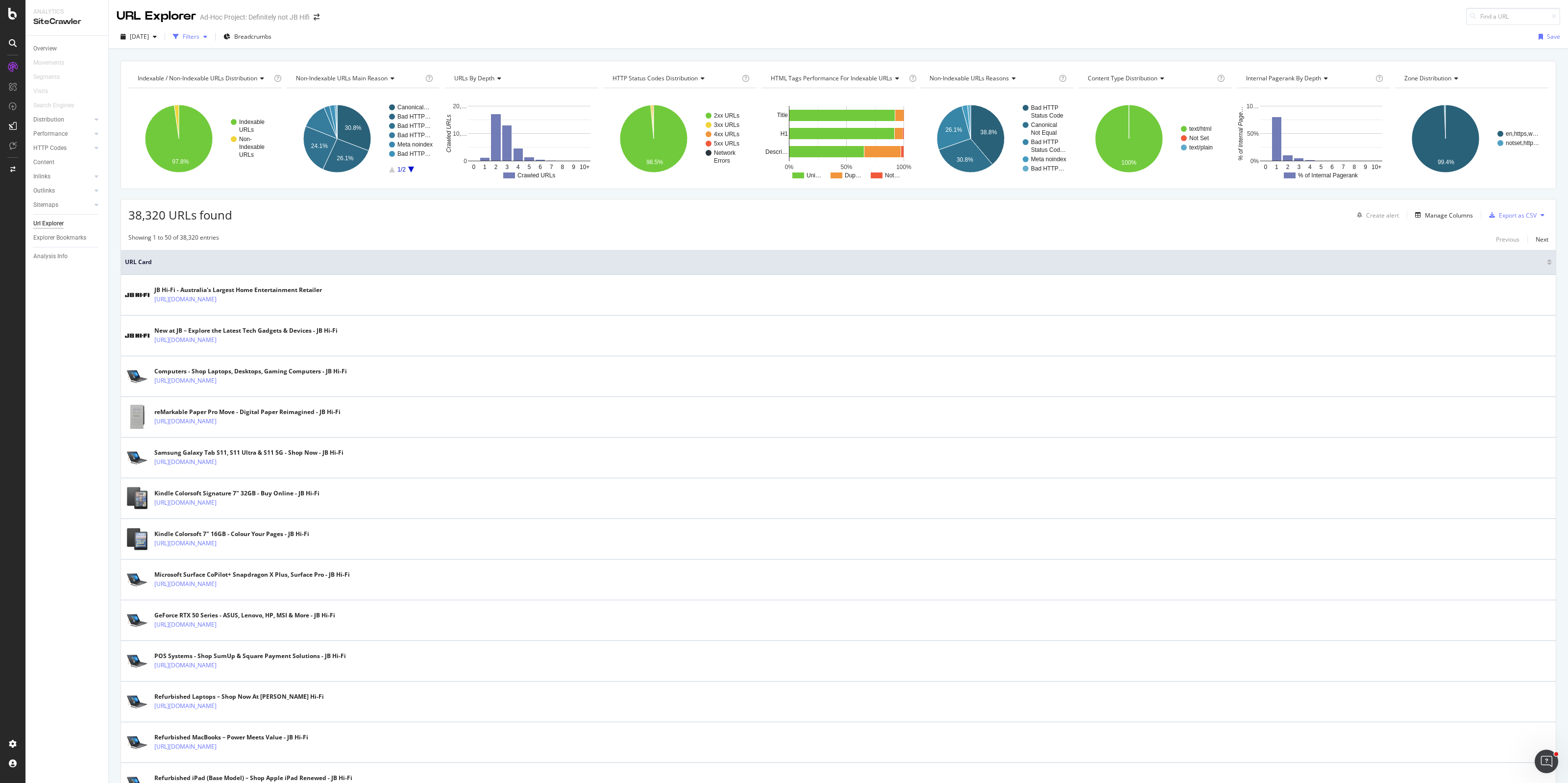
click at [200, 37] on div "Filters" at bounding box center [191, 37] width 16 height 9
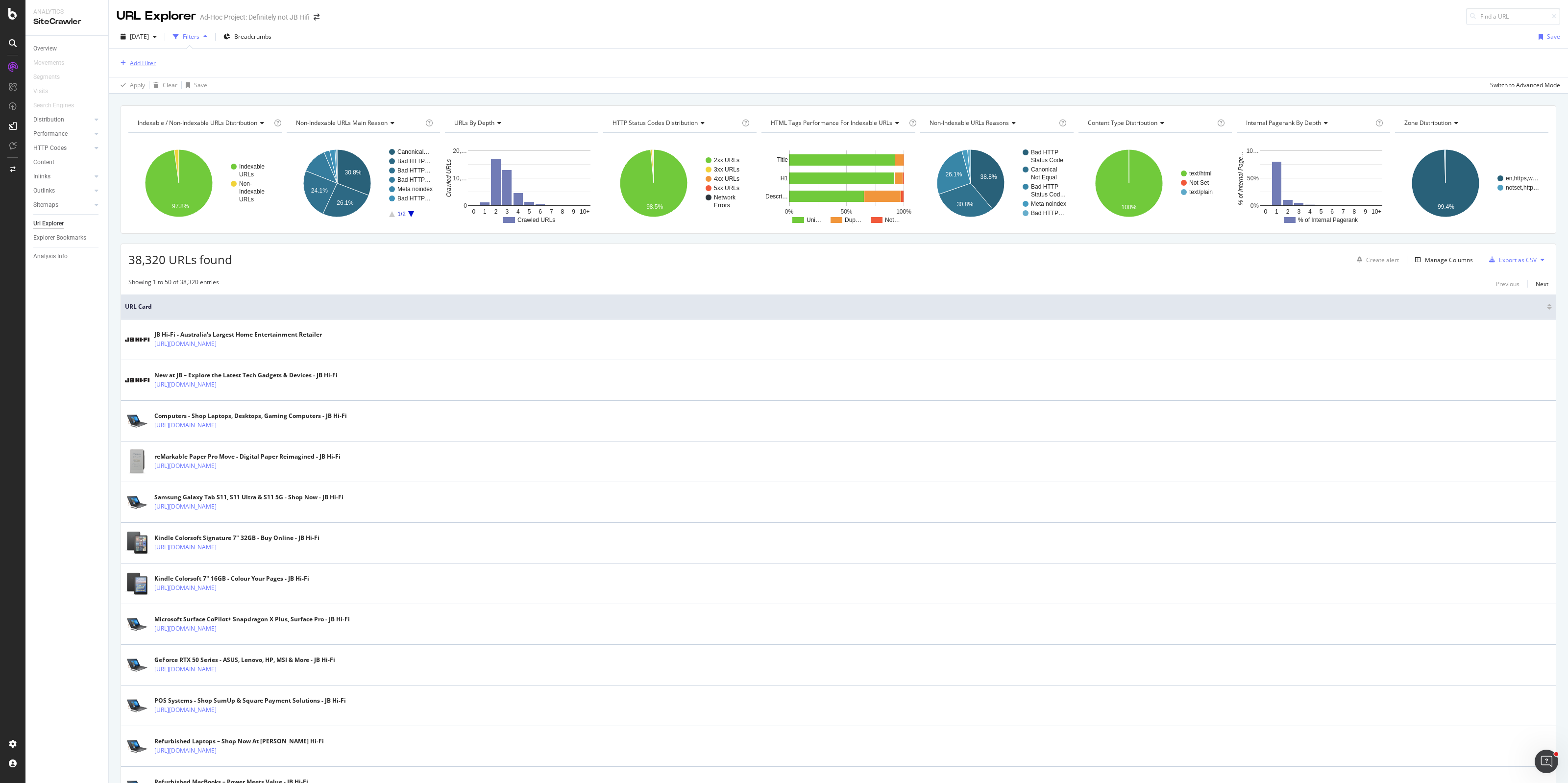
click at [139, 61] on div "Add Filter" at bounding box center [142, 63] width 26 height 9
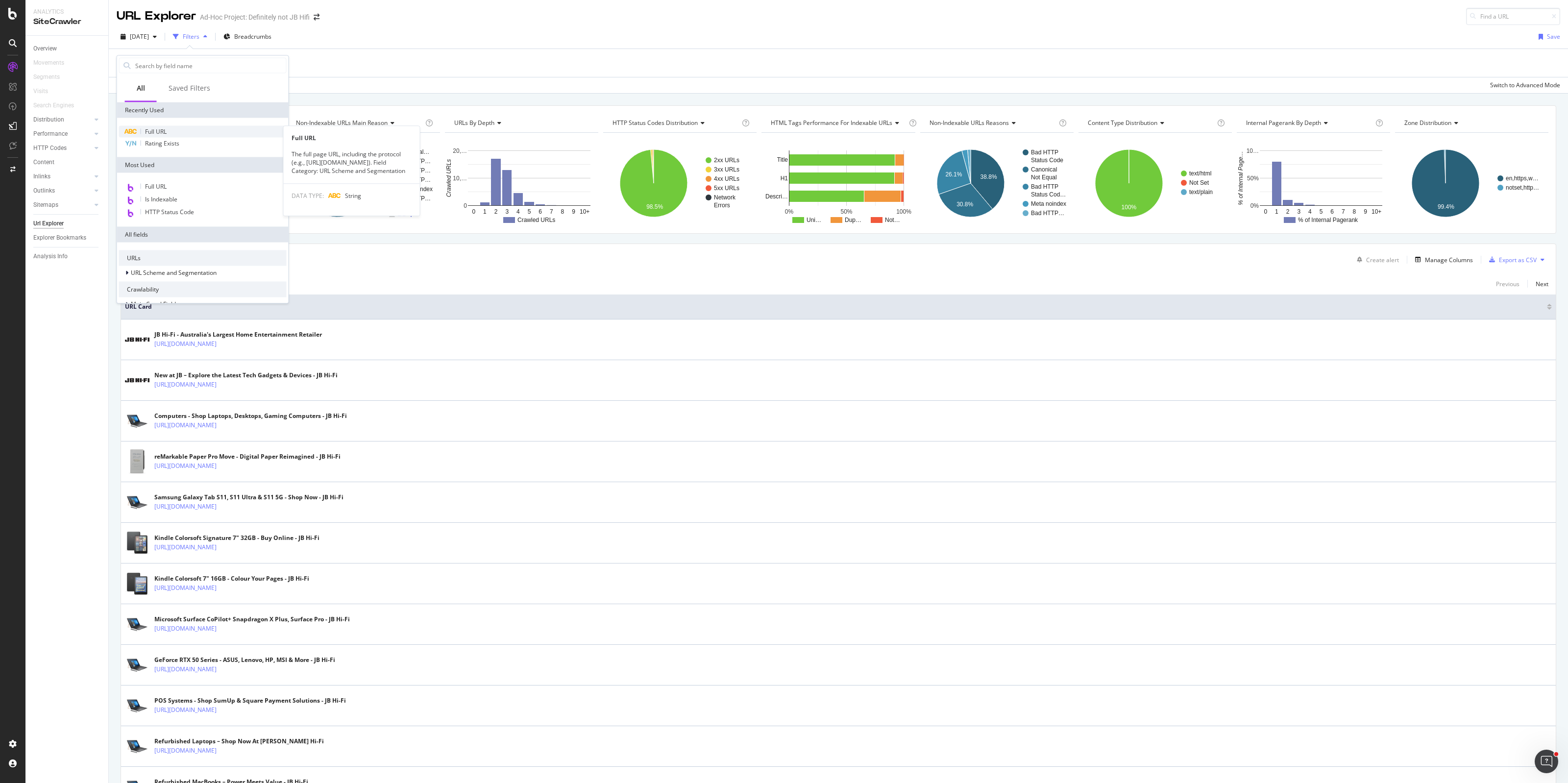
click at [161, 128] on span "Full URL" at bounding box center [155, 132] width 21 height 9
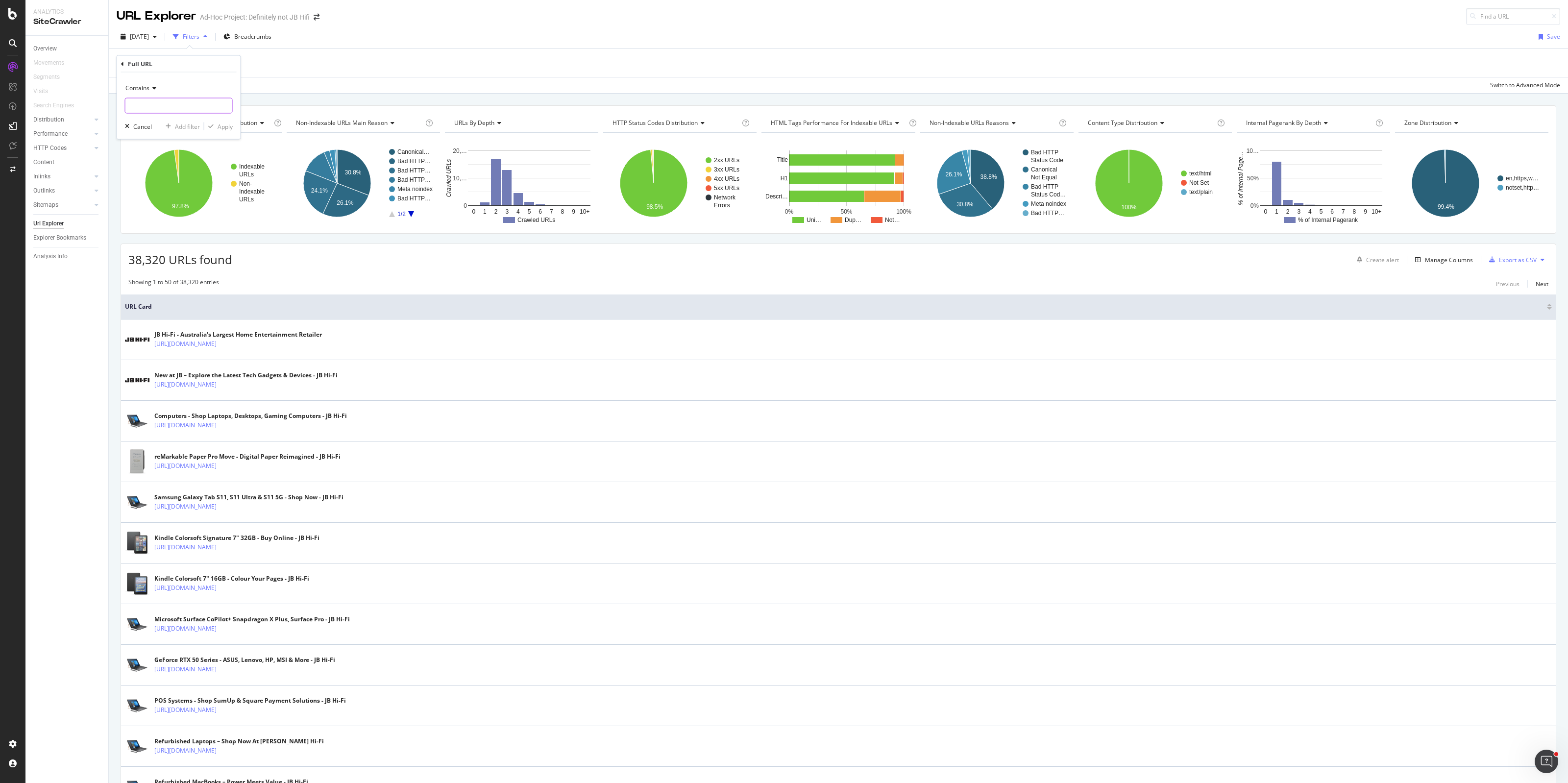
click at [155, 104] on input "text" at bounding box center [178, 106] width 107 height 16
type input "/collections/"
click at [218, 126] on div "Apply" at bounding box center [225, 126] width 15 height 9
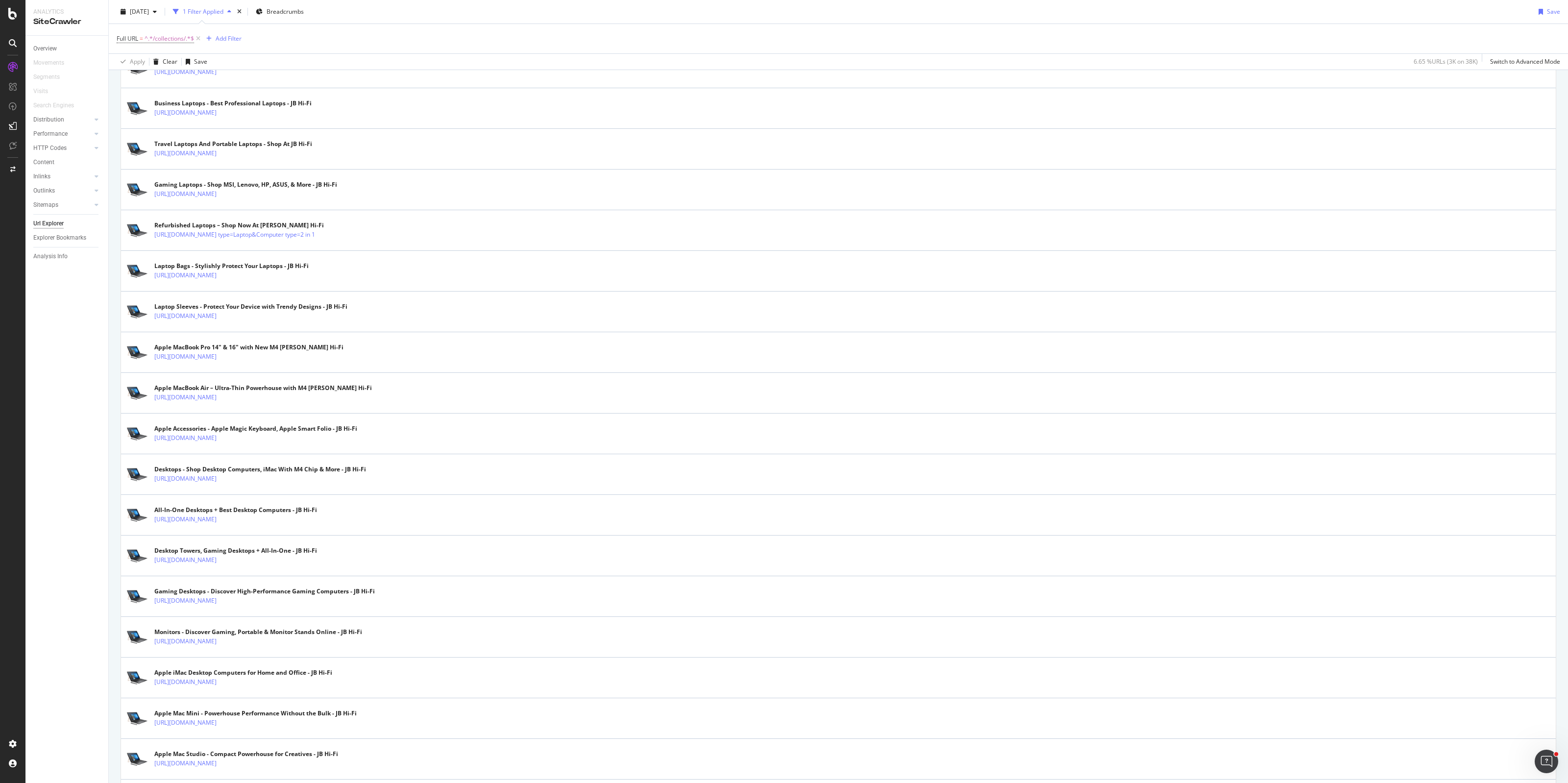
scroll to position [1635, 0]
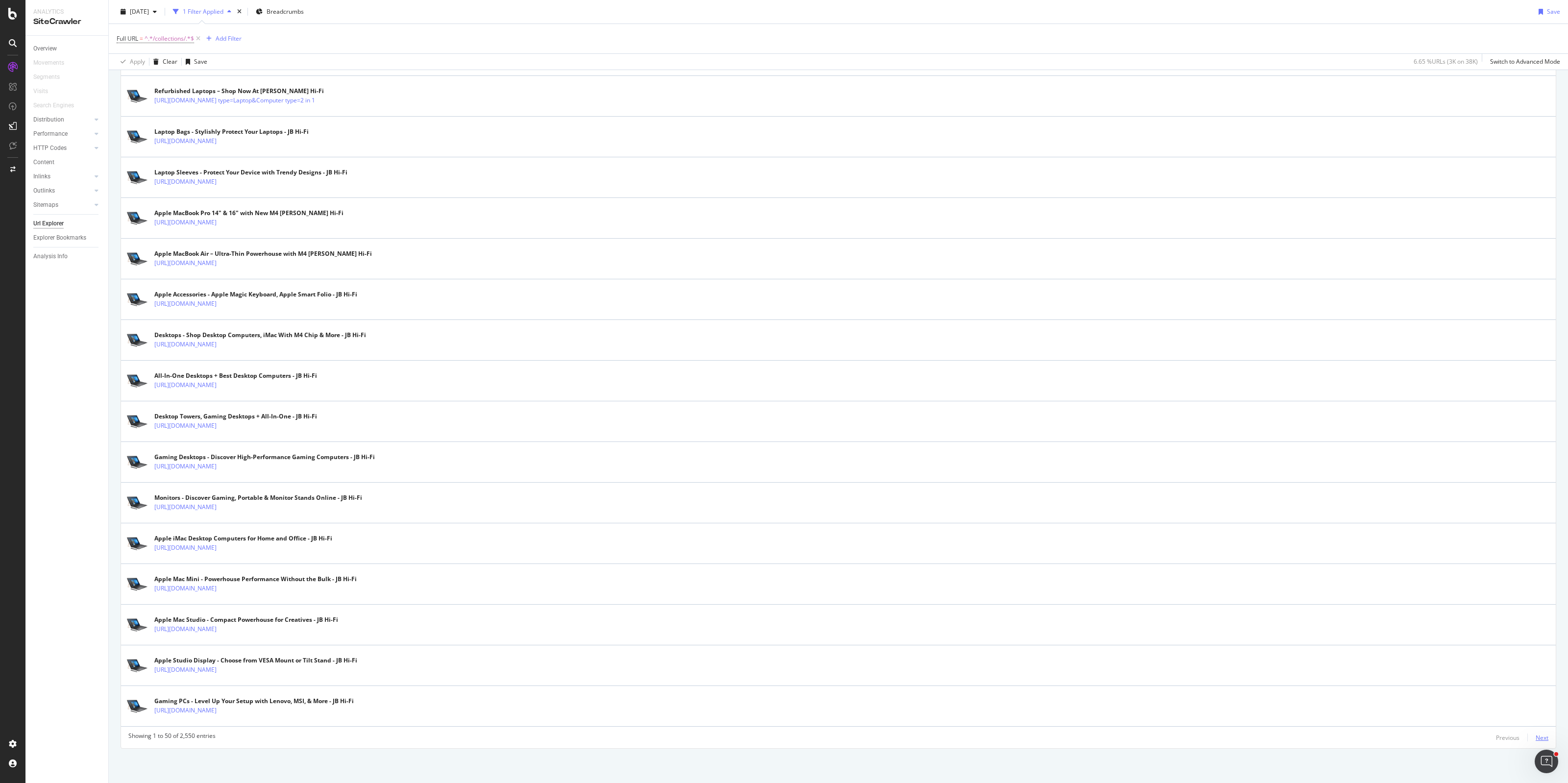
click at [1536, 740] on div "Next" at bounding box center [1542, 738] width 13 height 9
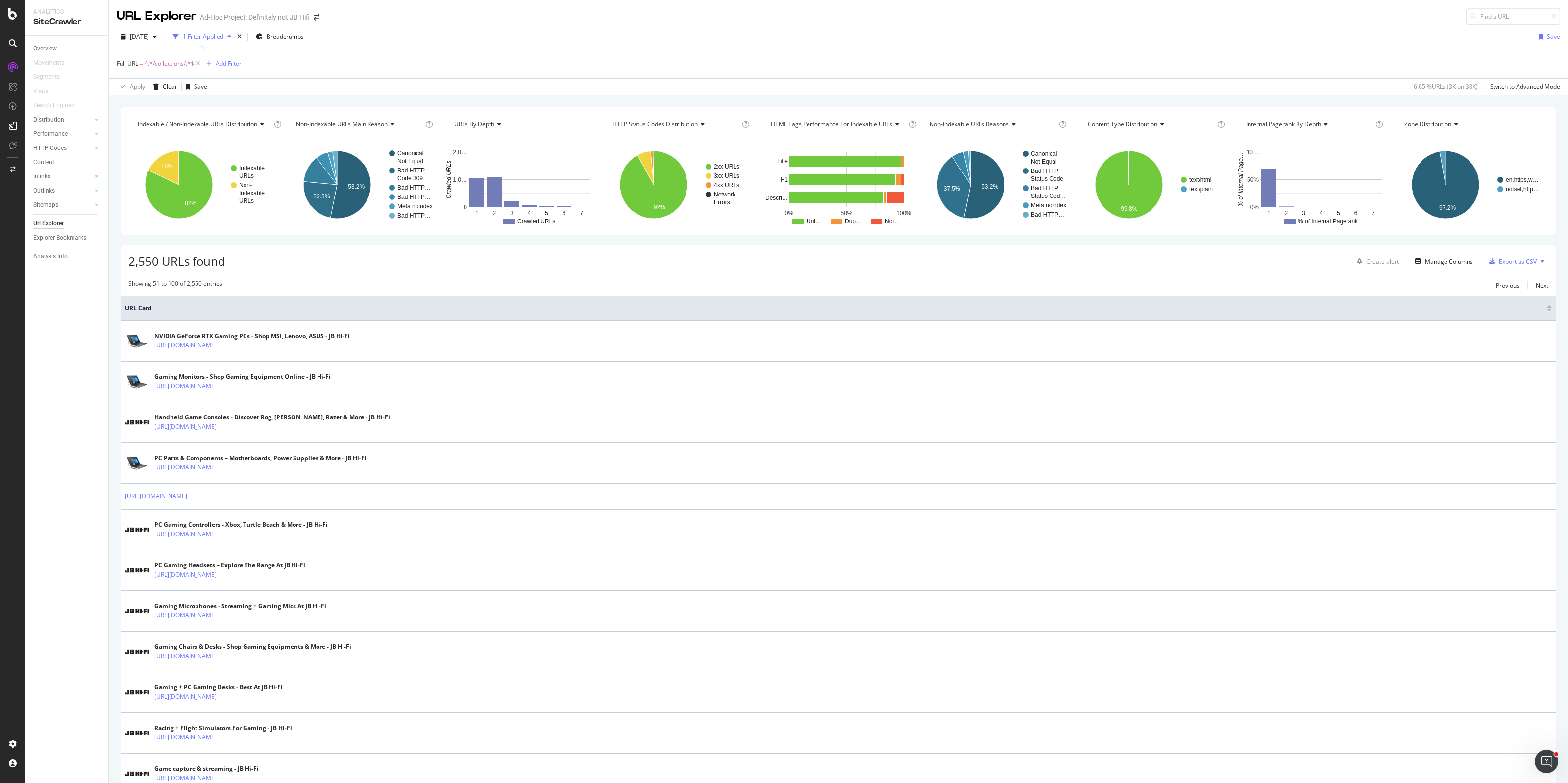
scroll to position [490, 0]
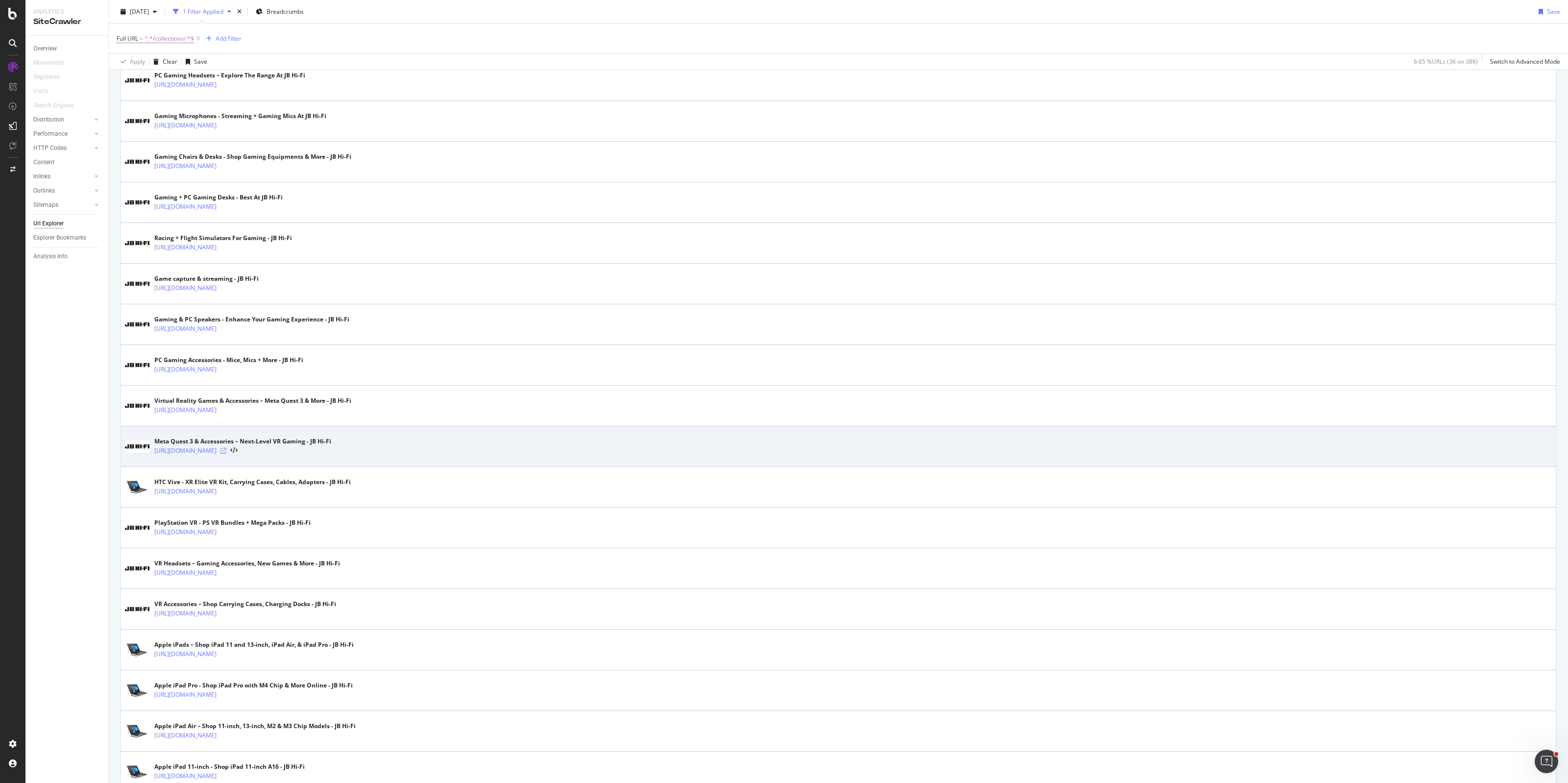
click at [226, 454] on icon at bounding box center [223, 451] width 6 height 6
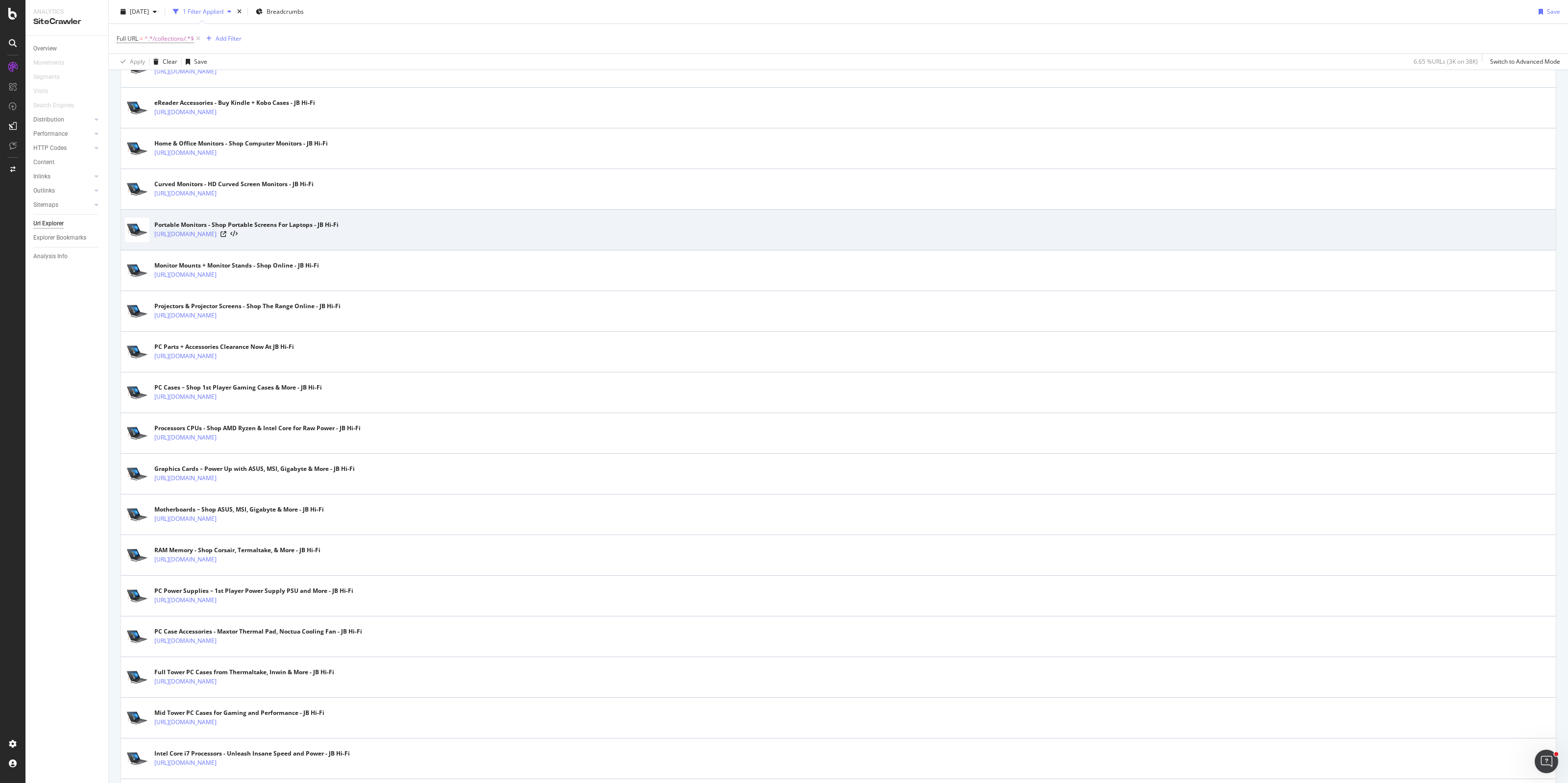
scroll to position [1606, 0]
